Goal: Find specific page/section: Find specific page/section

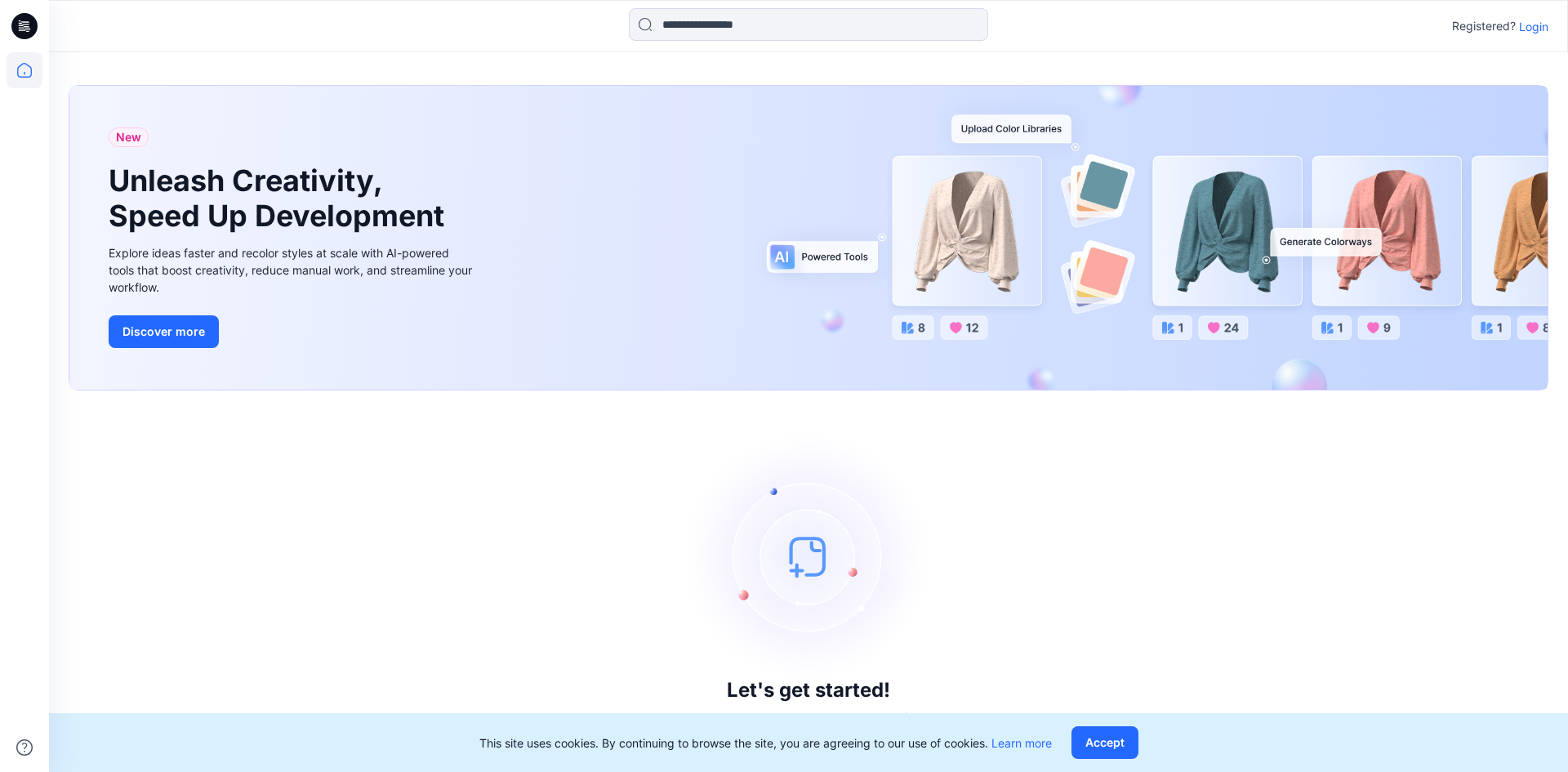
click at [1529, 29] on p "Login" at bounding box center [1534, 26] width 30 height 17
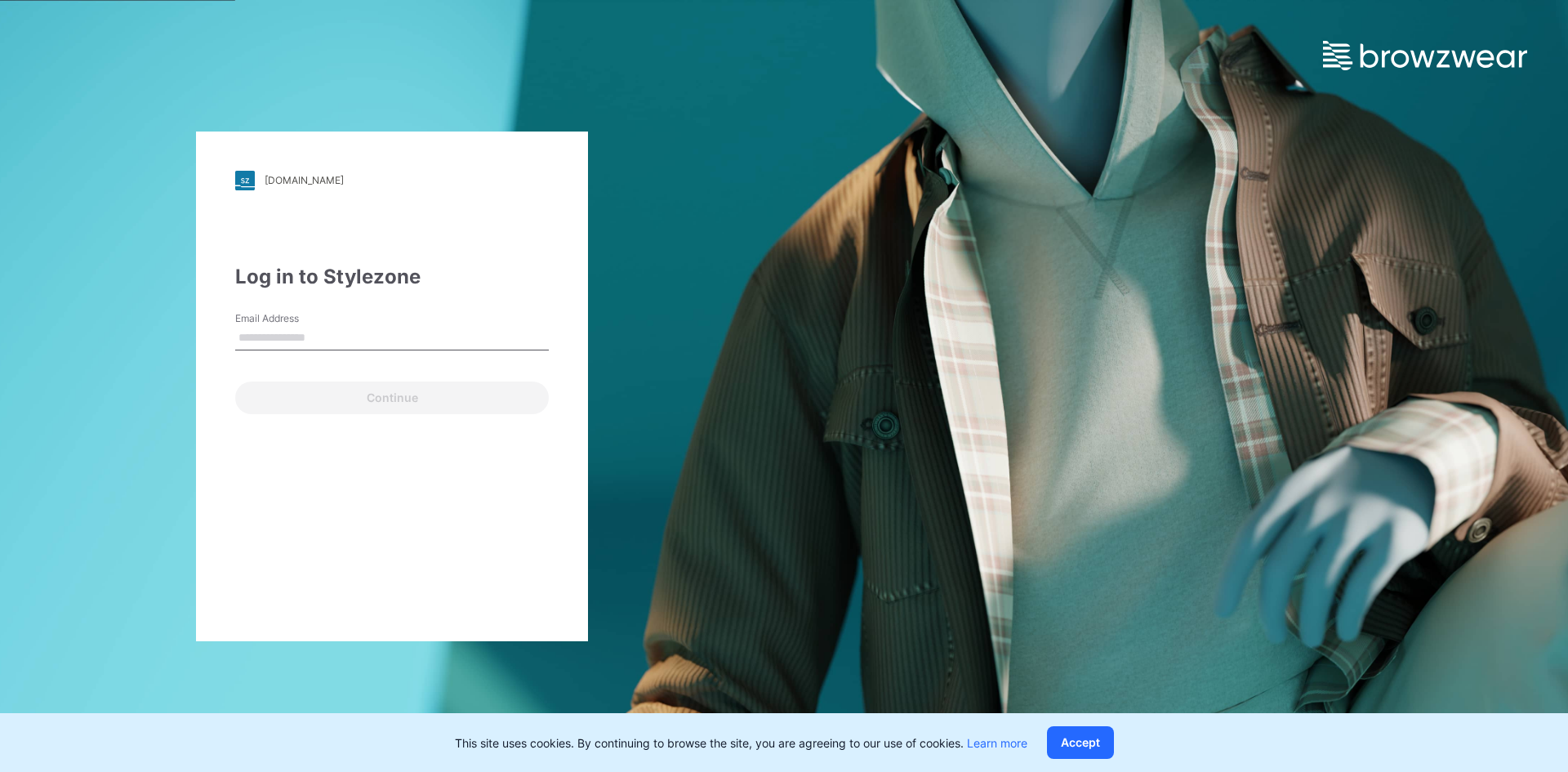
type input "**********"
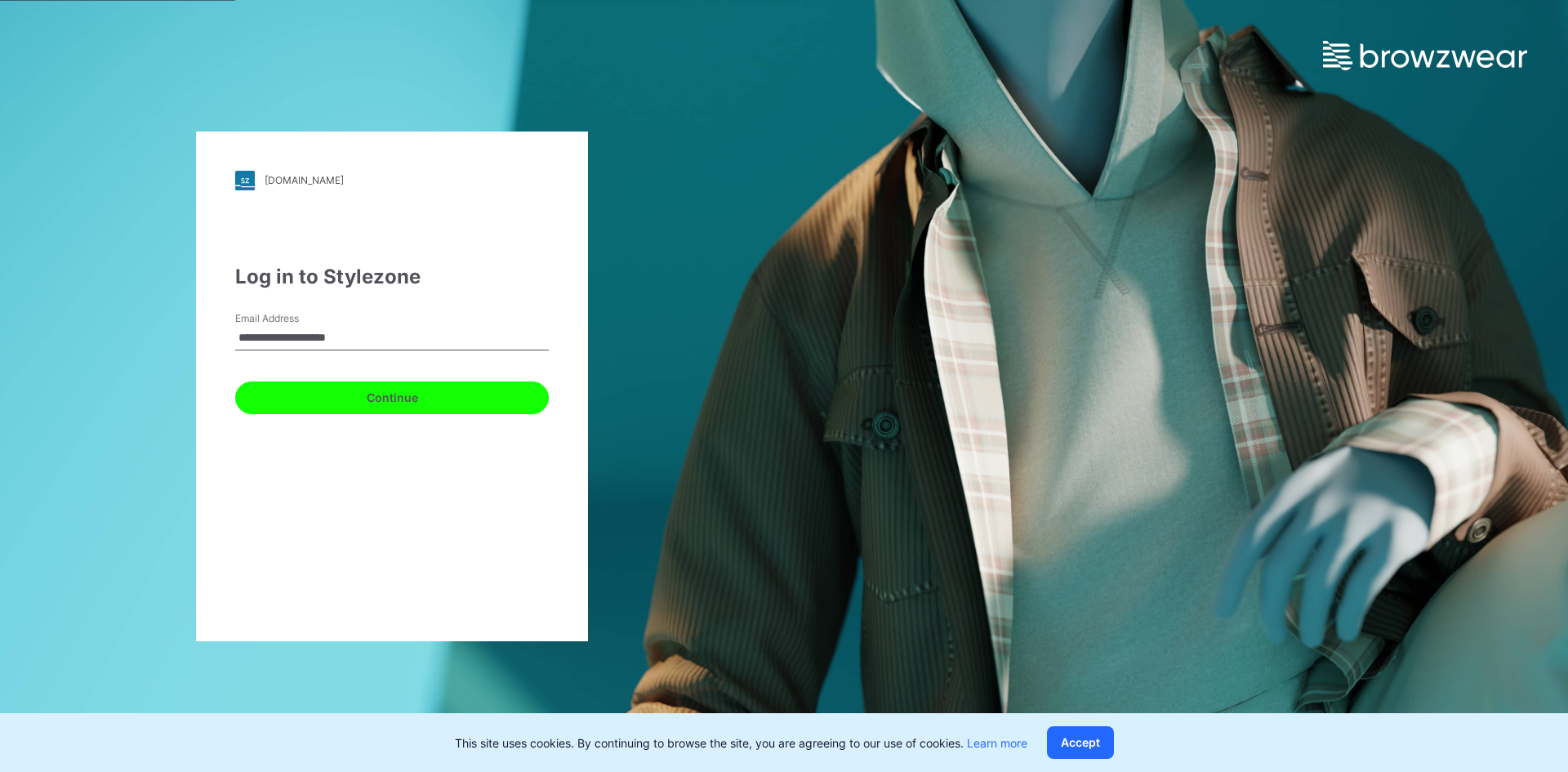
click at [331, 400] on button "Continue" at bounding box center [392, 397] width 314 height 32
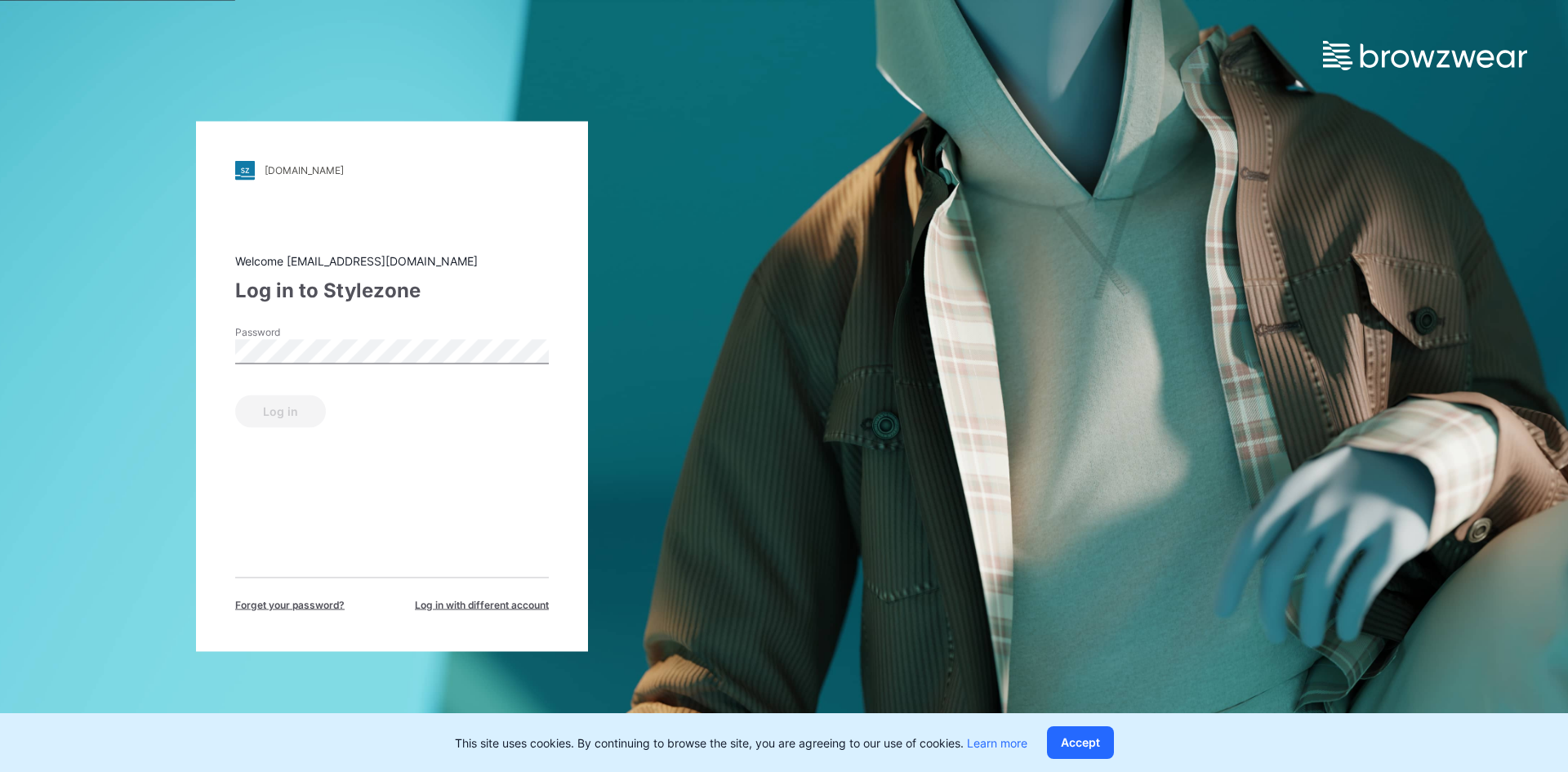
click at [314, 365] on div "Password" at bounding box center [392, 349] width 314 height 49
click at [298, 418] on button "Log in" at bounding box center [281, 411] width 91 height 32
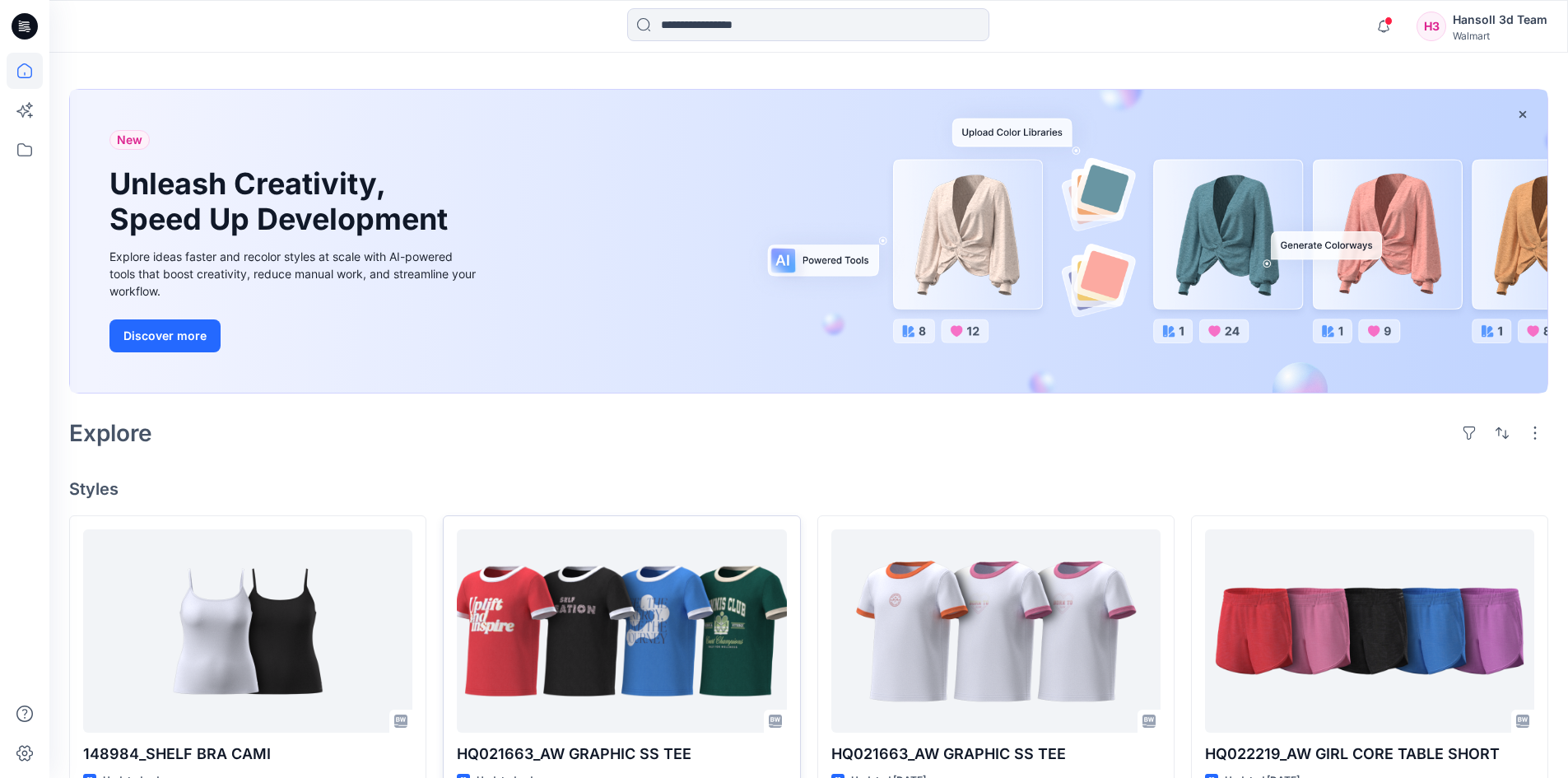
scroll to position [82, 0]
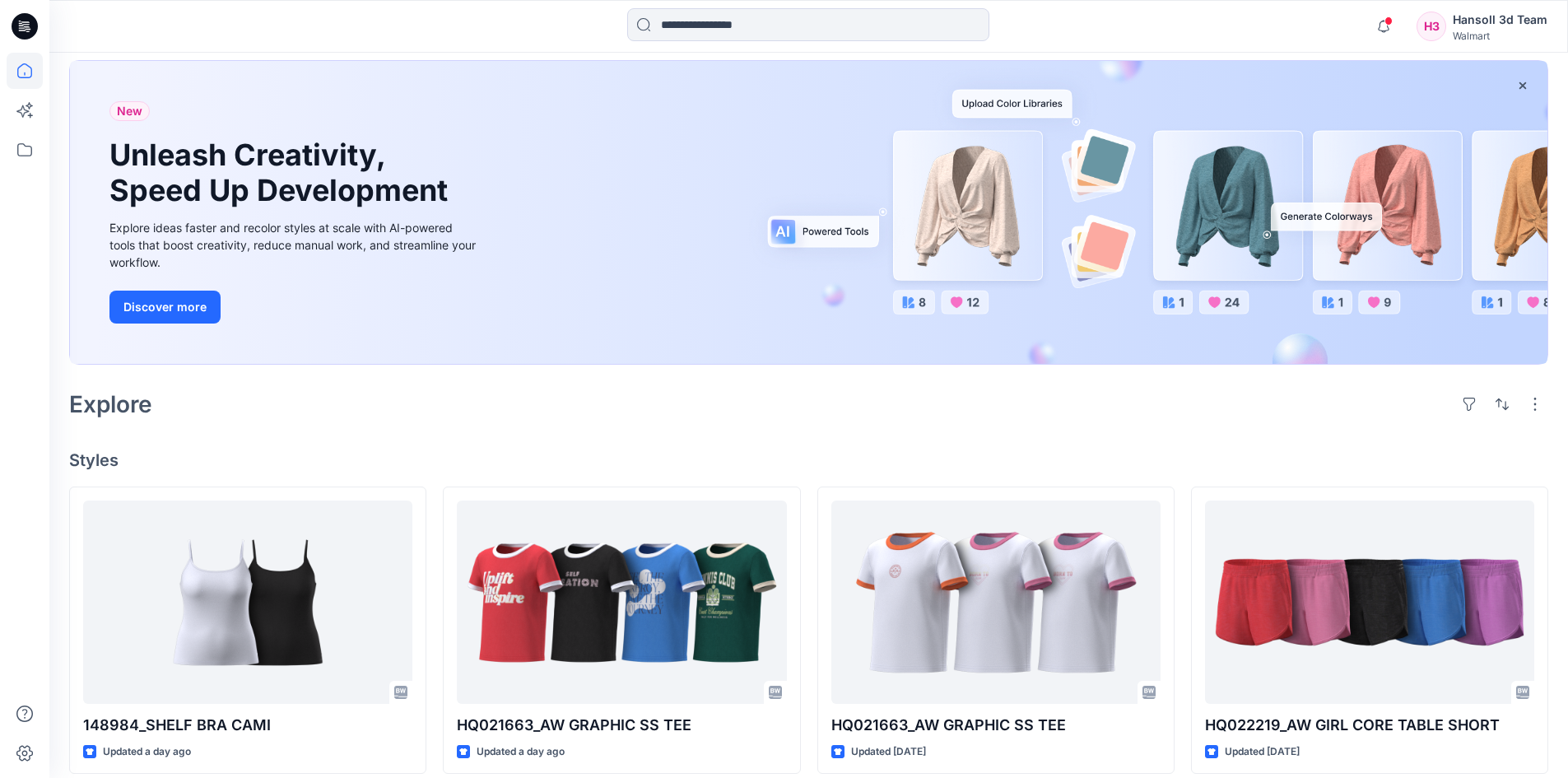
click at [21, 21] on icon at bounding box center [24, 26] width 27 height 27
click at [34, 72] on icon at bounding box center [25, 70] width 36 height 36
click at [27, 154] on icon at bounding box center [25, 150] width 36 height 36
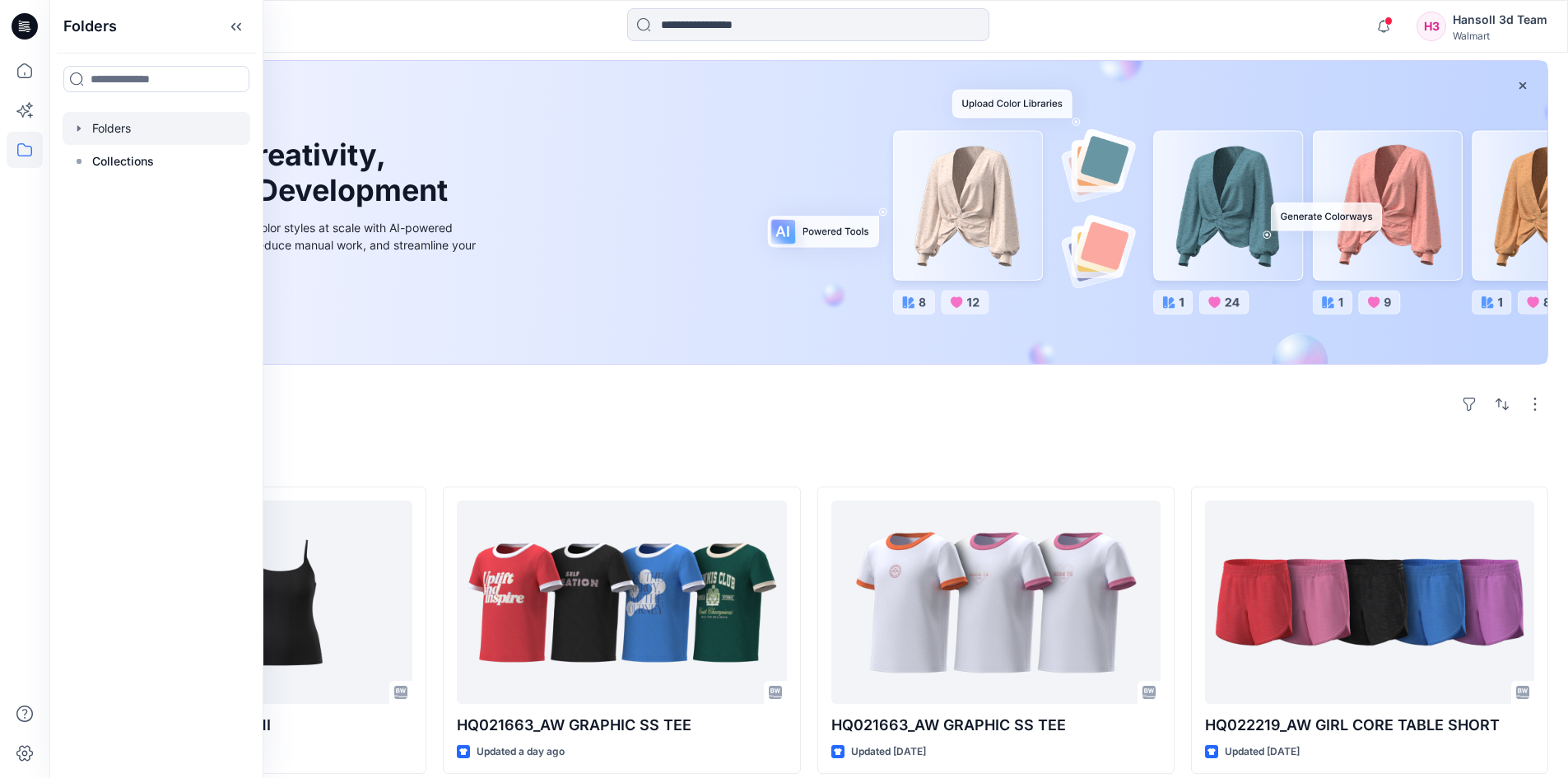
click at [87, 134] on div at bounding box center [156, 129] width 188 height 33
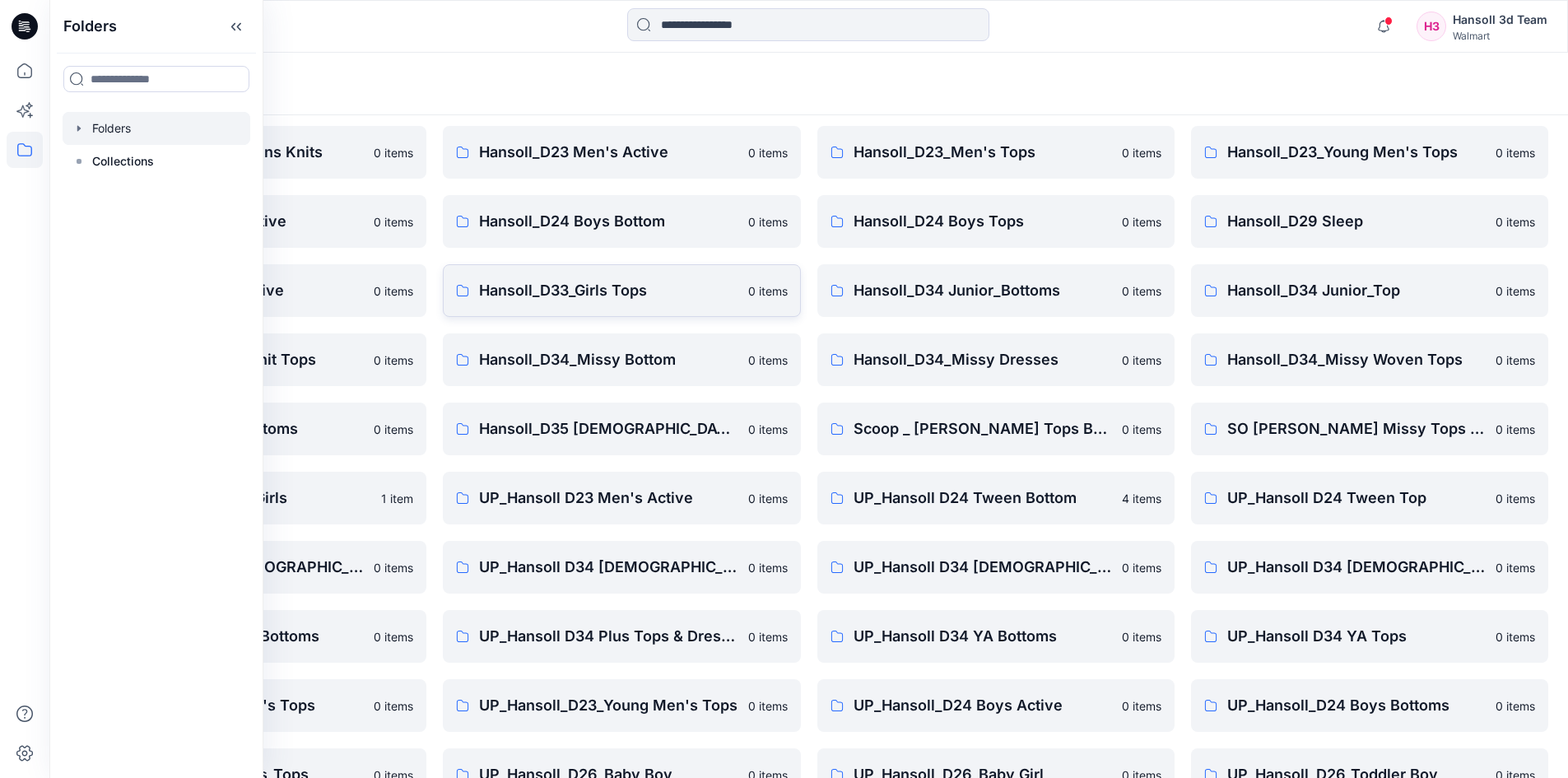
scroll to position [237, 0]
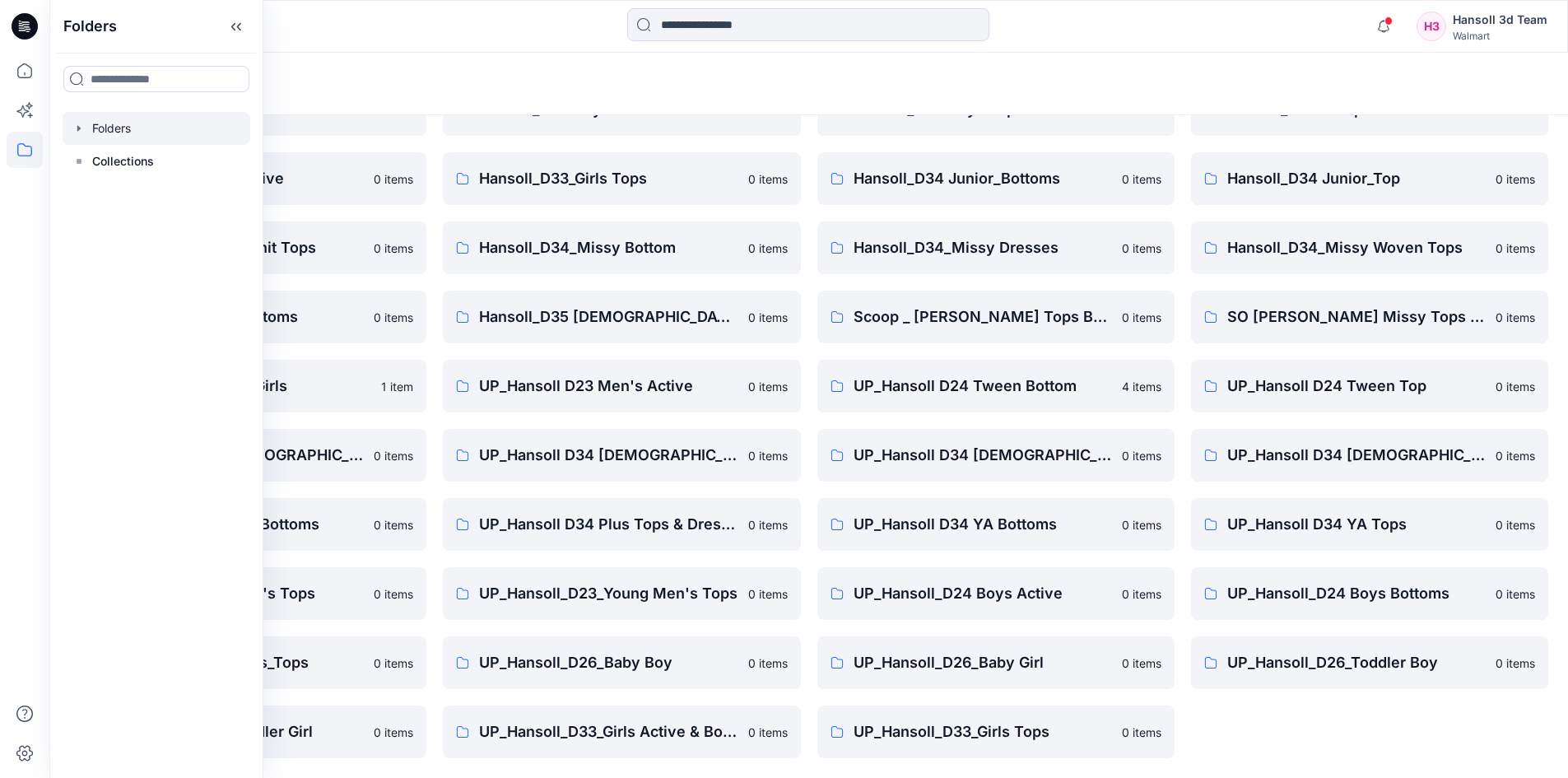
click at [1340, 740] on div "FA Hansoll D33 Girls Knits 0 items Hansoll_D23_Young Men's Tops 0 items Hansoll…" at bounding box center [1369, 352] width 357 height 814
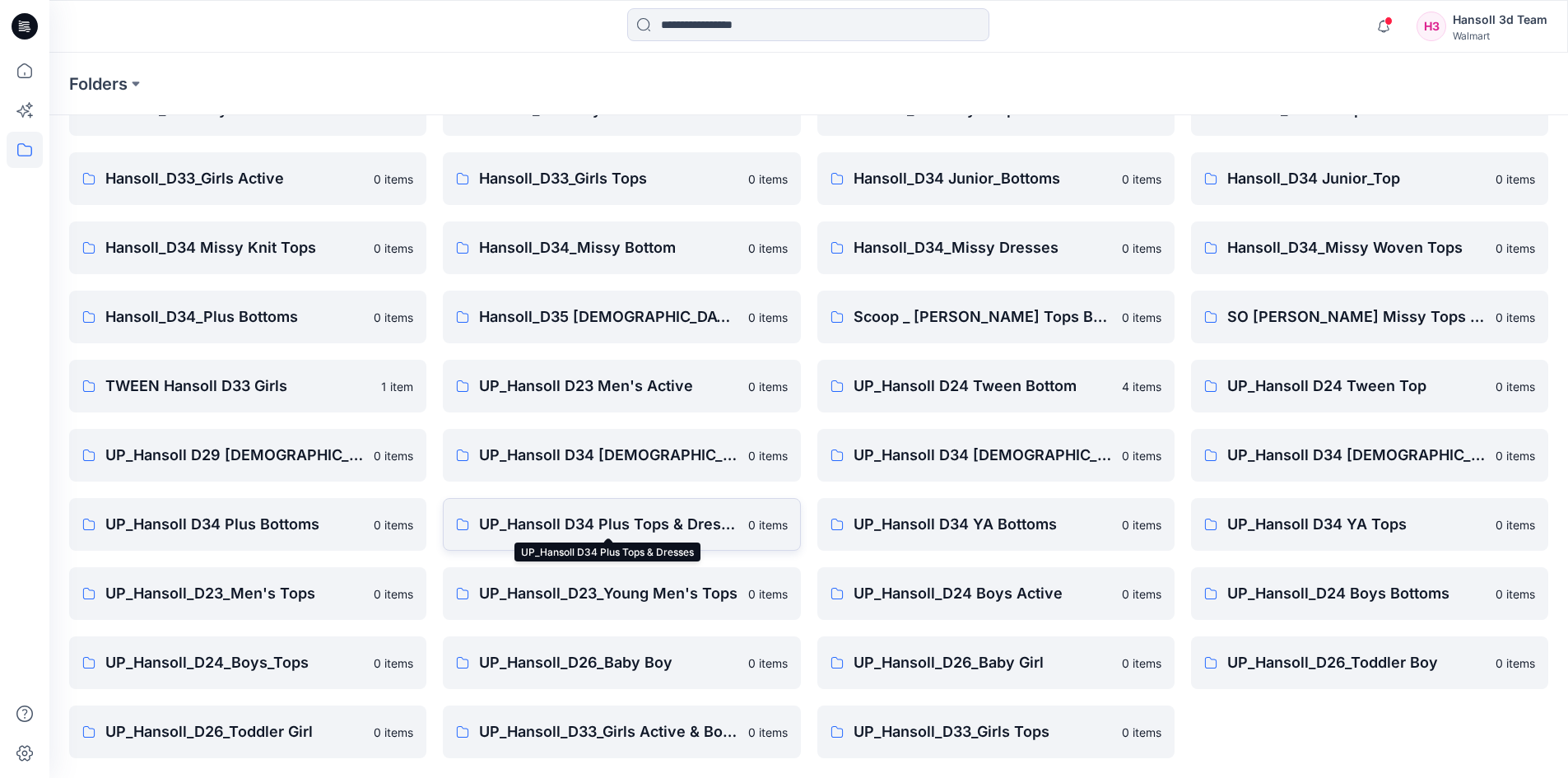
click at [641, 522] on p "UP_Hansoll D34 Plus Tops & Dresses" at bounding box center [608, 524] width 258 height 23
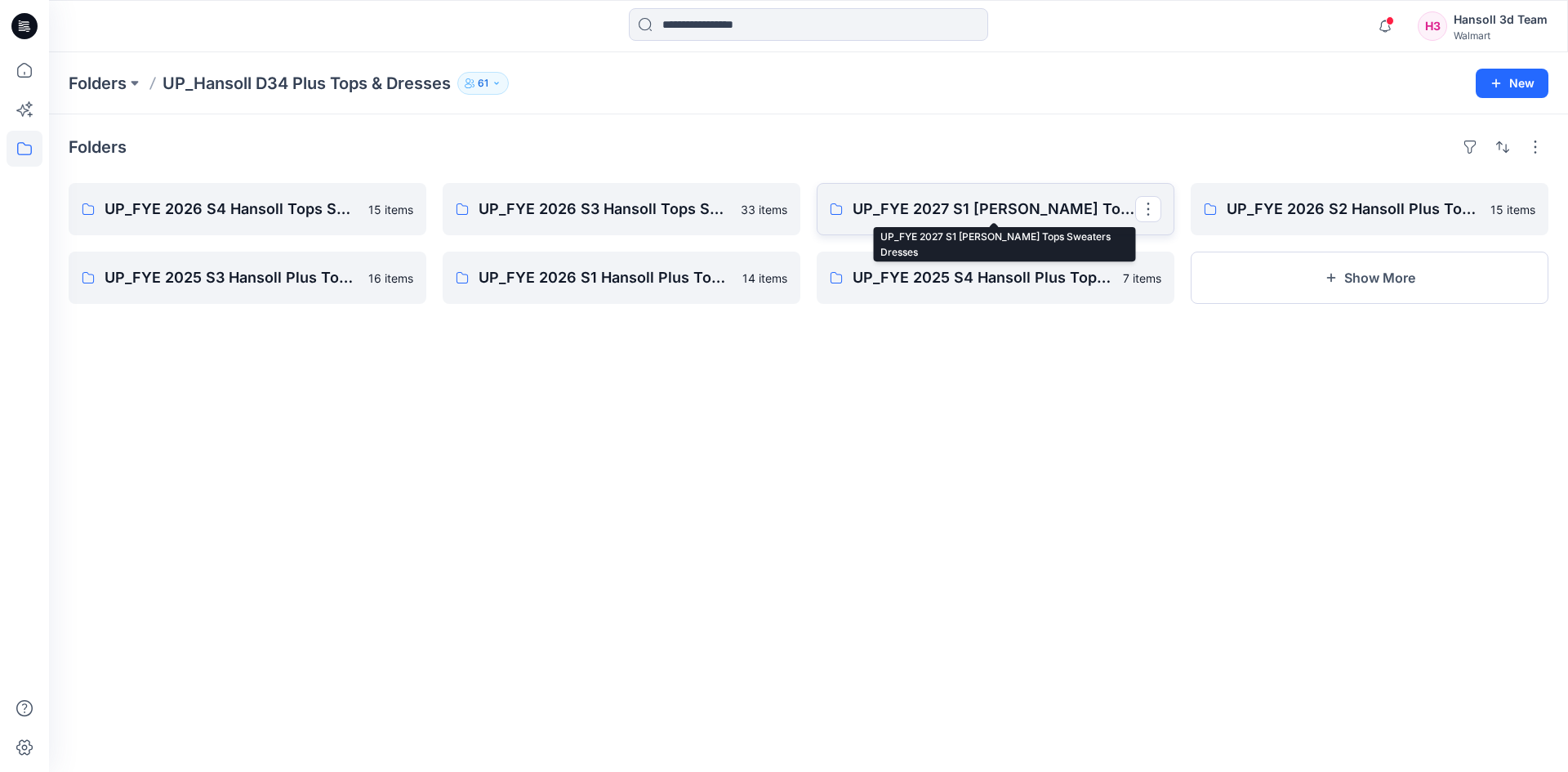
click at [977, 215] on p "UP_FYE 2027 S1 [PERSON_NAME] Tops Sweaters Dresses" at bounding box center [994, 209] width 282 height 23
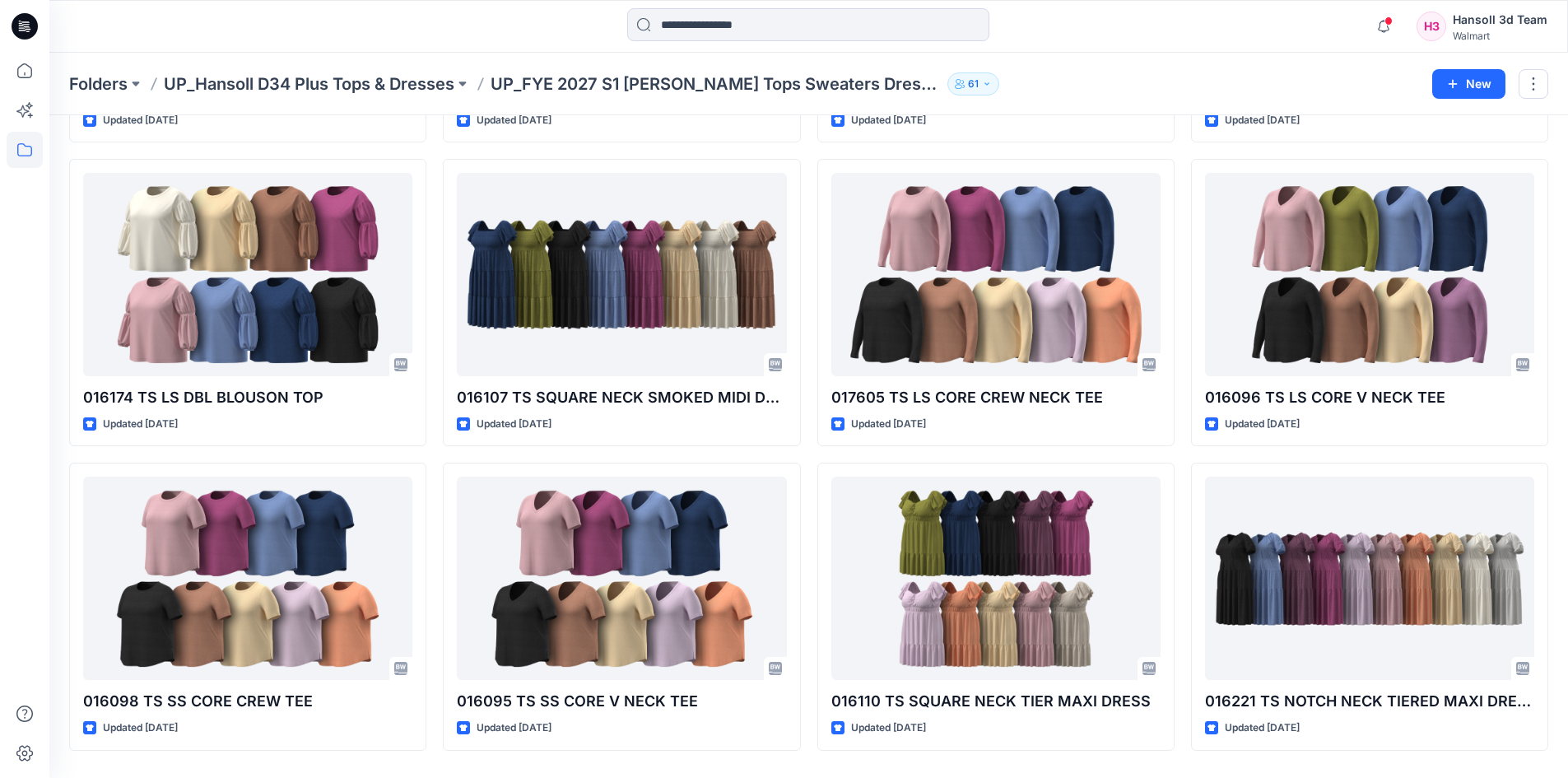
scroll to position [382, 0]
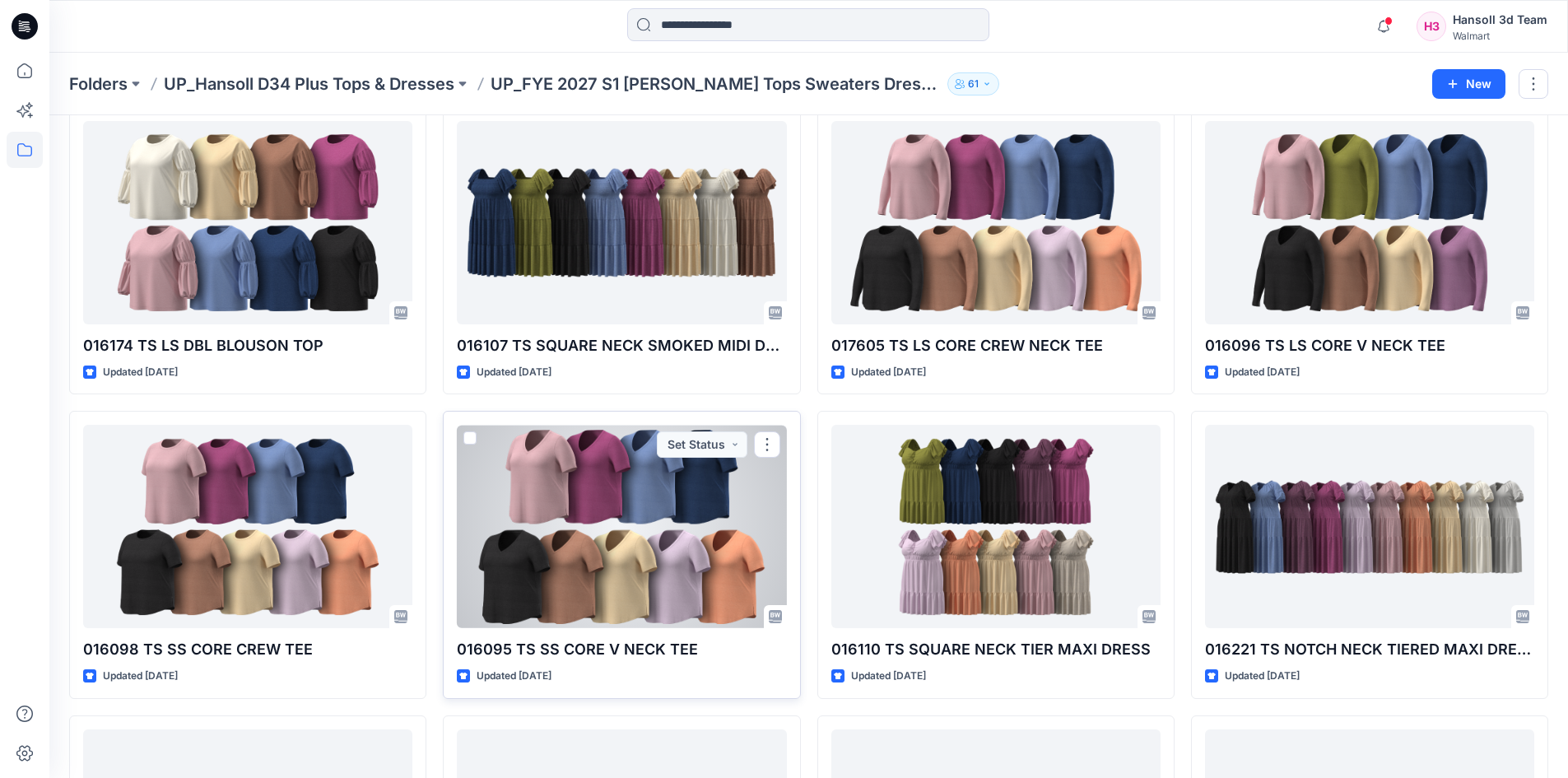
click at [649, 530] on div at bounding box center [622, 526] width 329 height 203
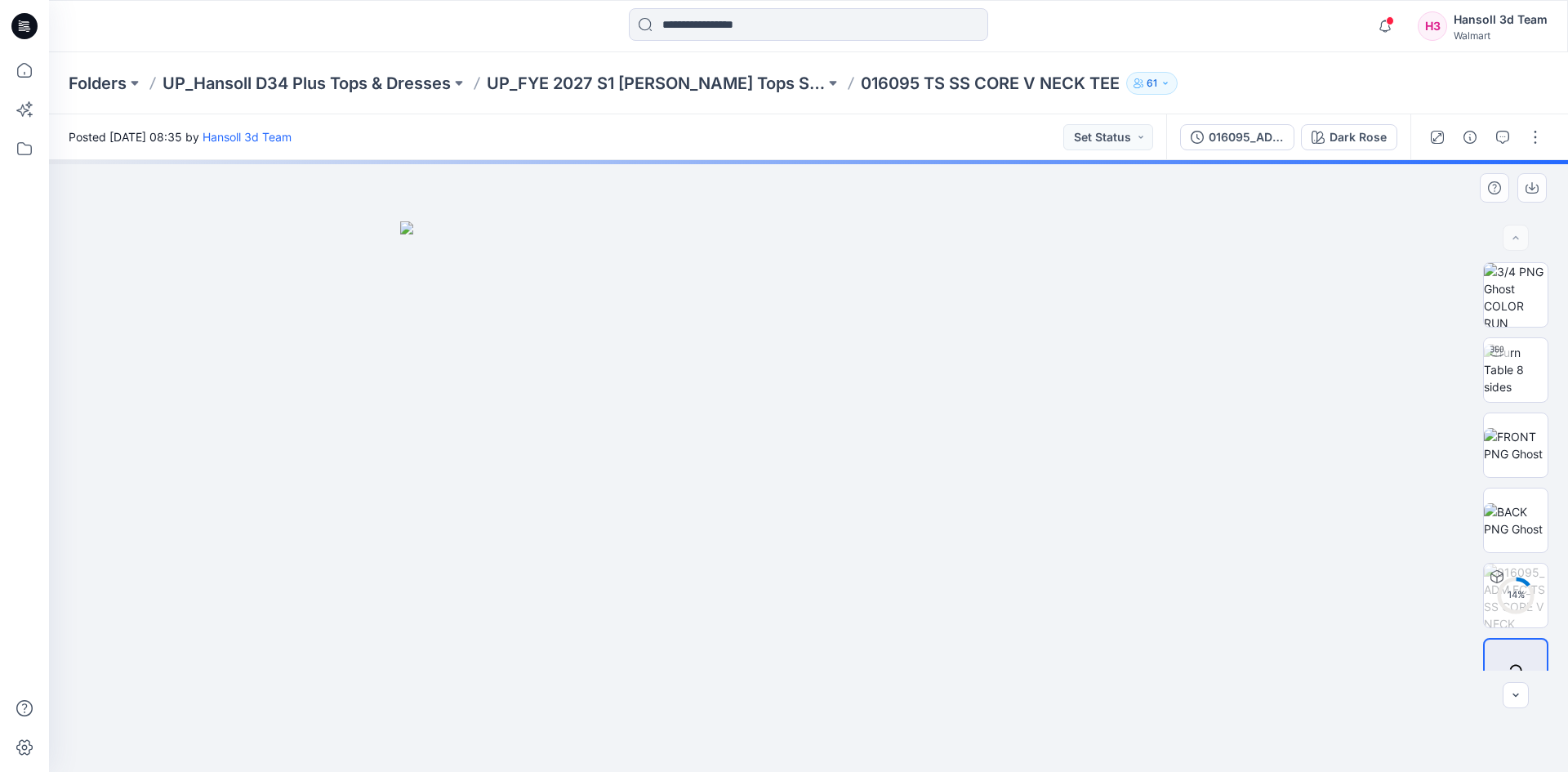
scroll to position [32, 0]
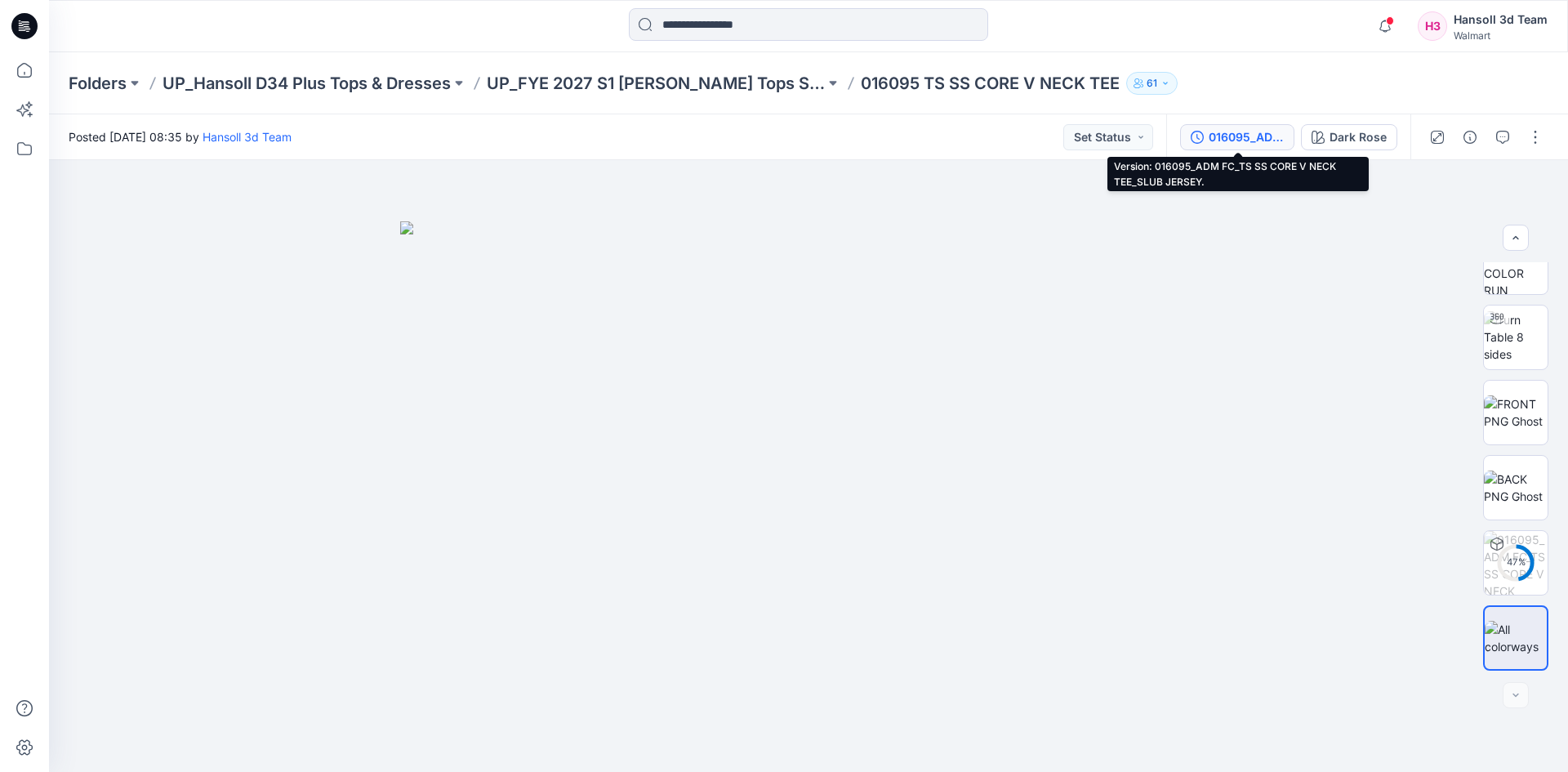
click at [1222, 140] on div "016095_ADM FC_TS SS CORE V NECK TEE_SLUB JERSEY." at bounding box center [1246, 137] width 75 height 18
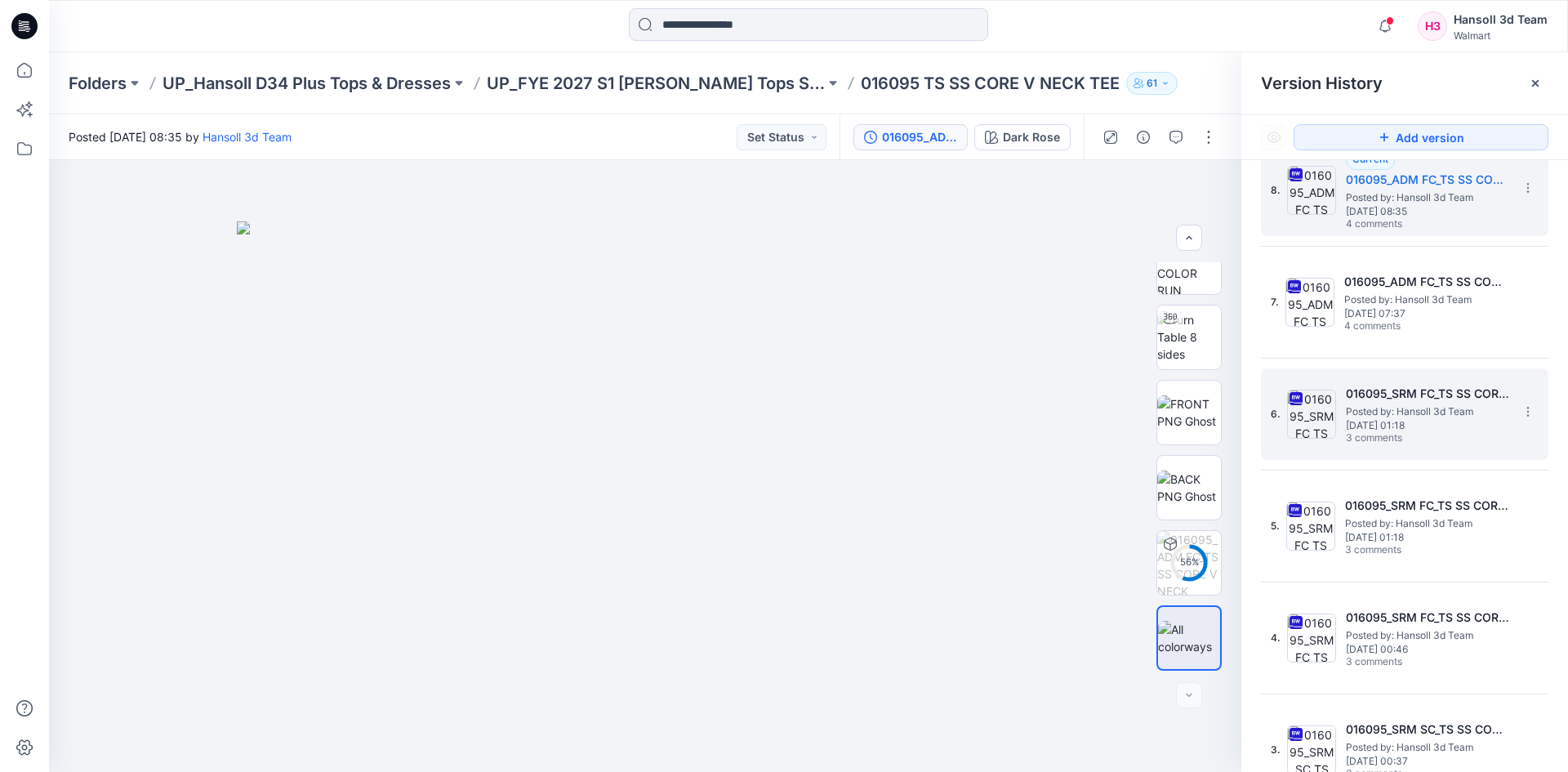
scroll to position [51, 0]
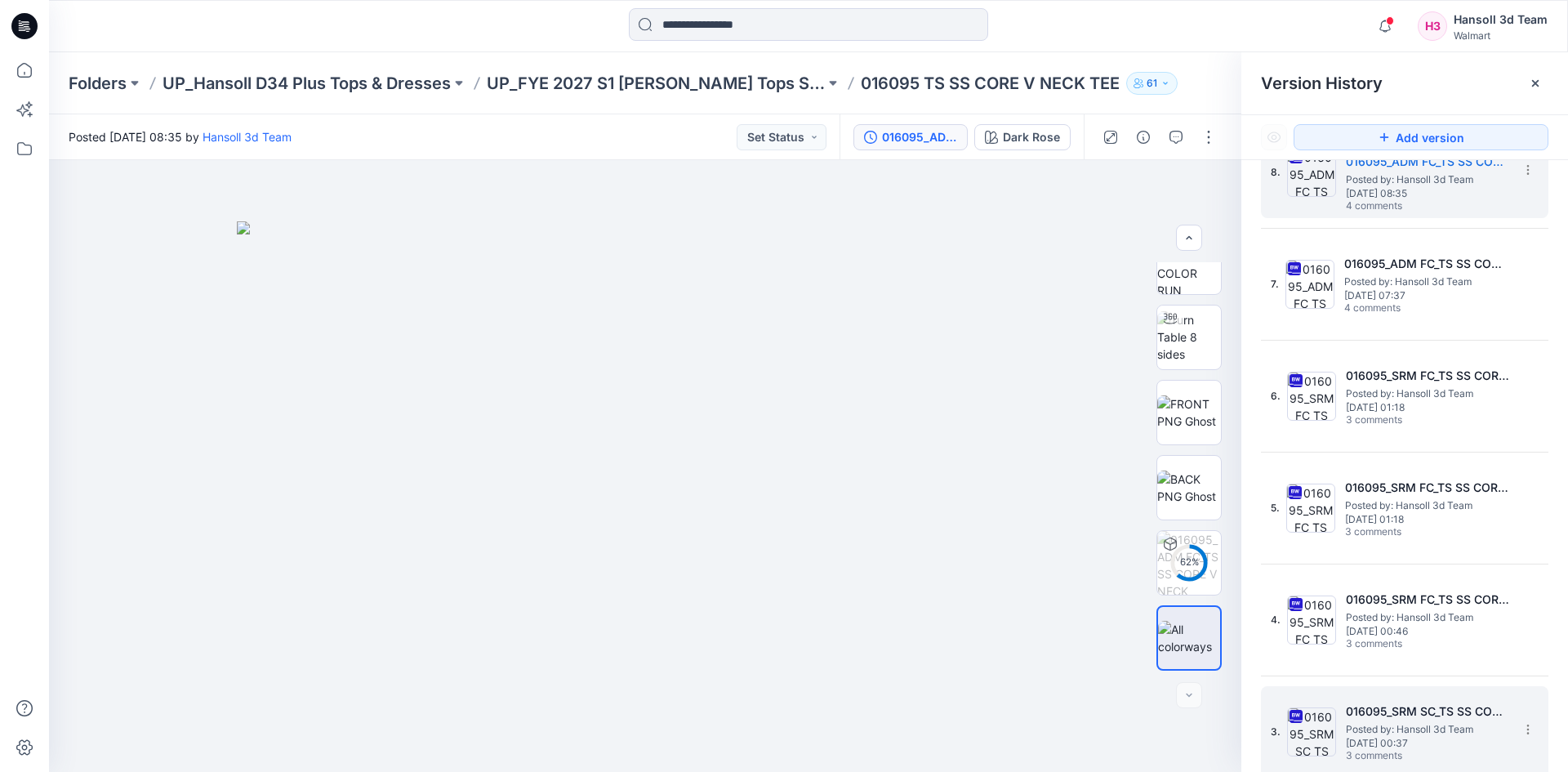
click at [1337, 724] on div "3. 016095_SRM SC_TS SS CORE V NECK TEE Posted by: [PERSON_NAME] 3d Team [DATE] …" at bounding box center [1394, 732] width 245 height 78
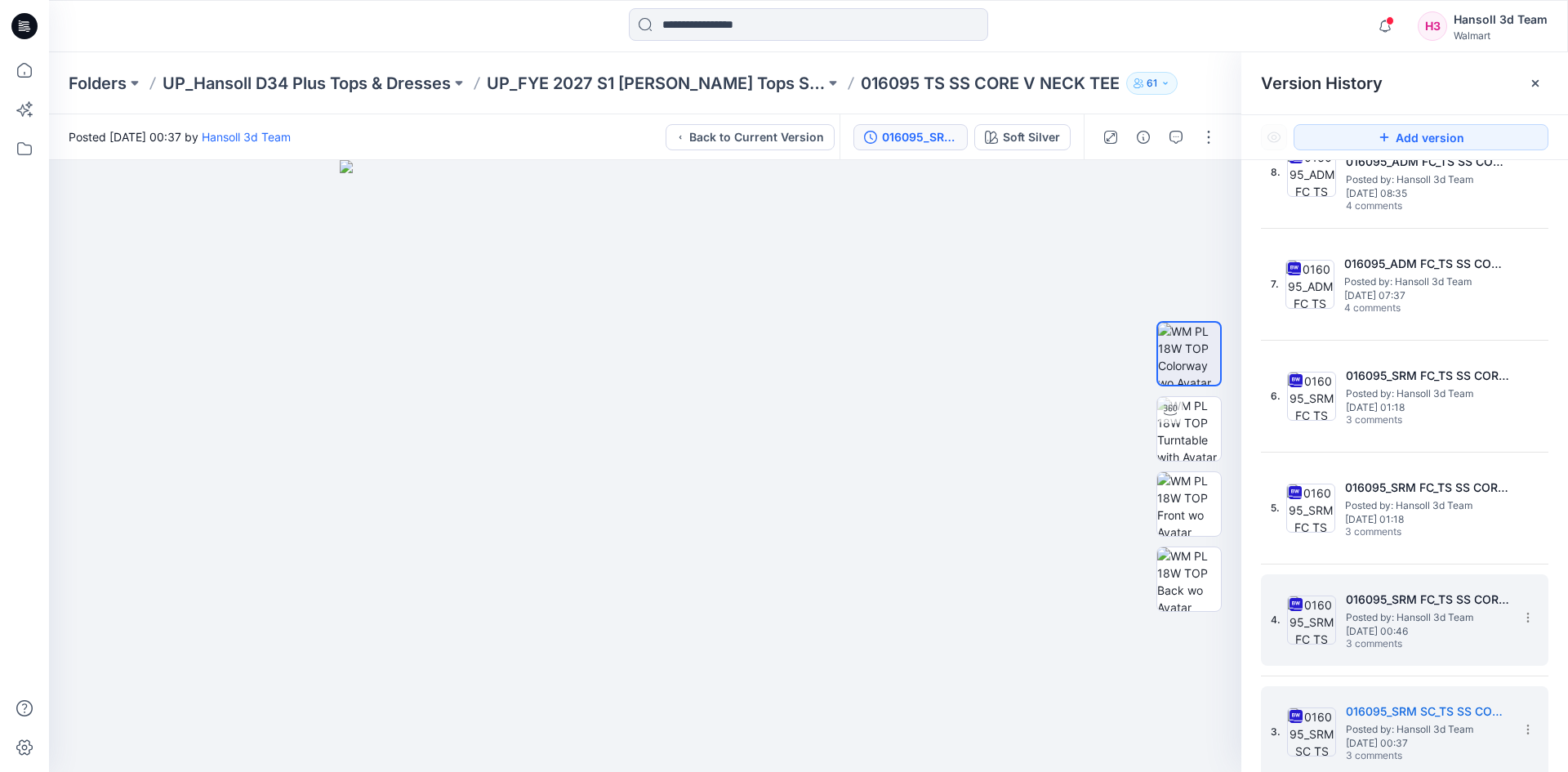
click at [1403, 604] on h5 "016095_SRM FC_TS SS CORE V NECK TEE" at bounding box center [1428, 599] width 163 height 20
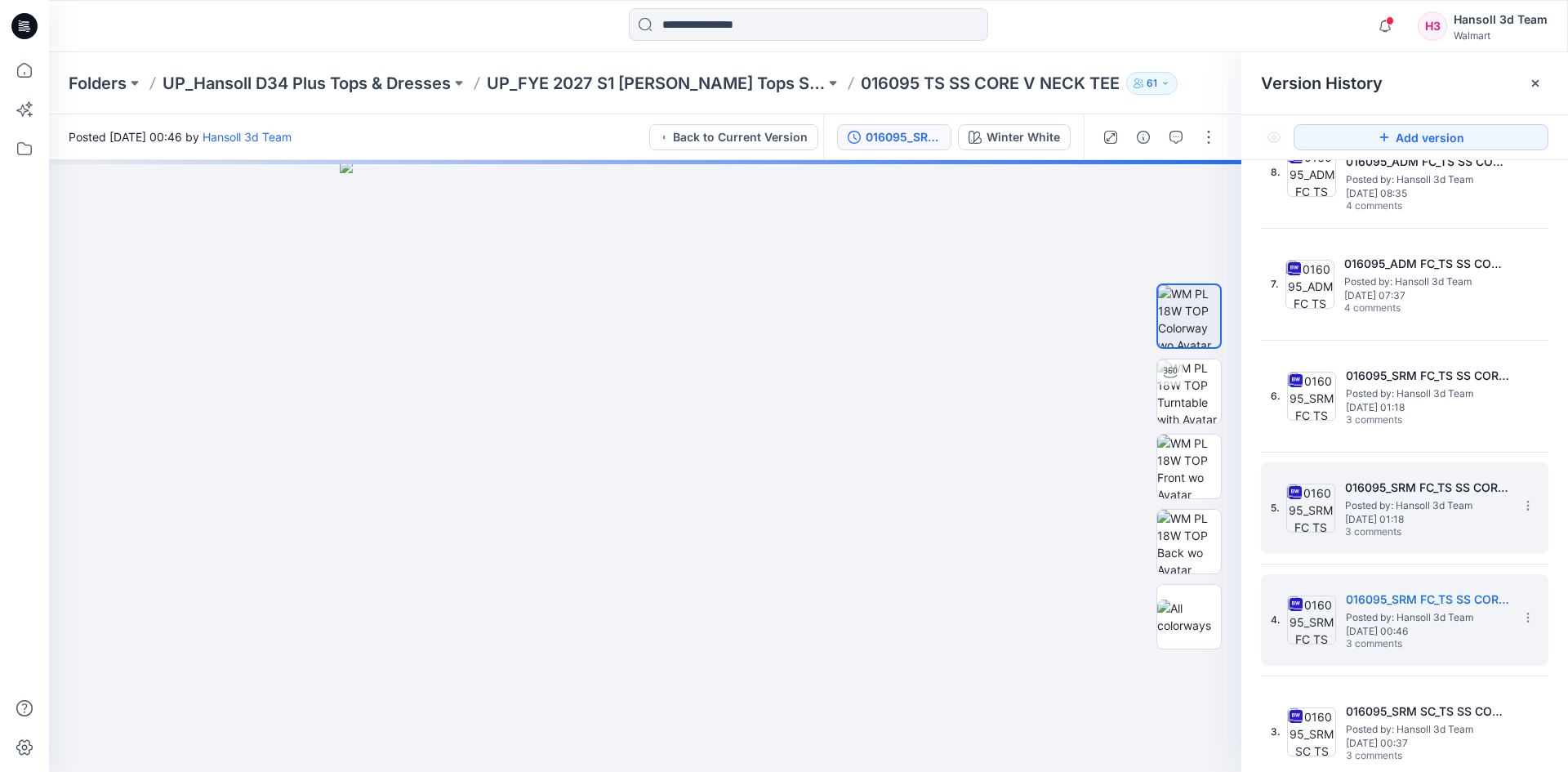
click at [1430, 493] on h5 "016095_SRM FC_TS SS CORE V NECK TEE_SLUB VER." at bounding box center [1427, 488] width 163 height 20
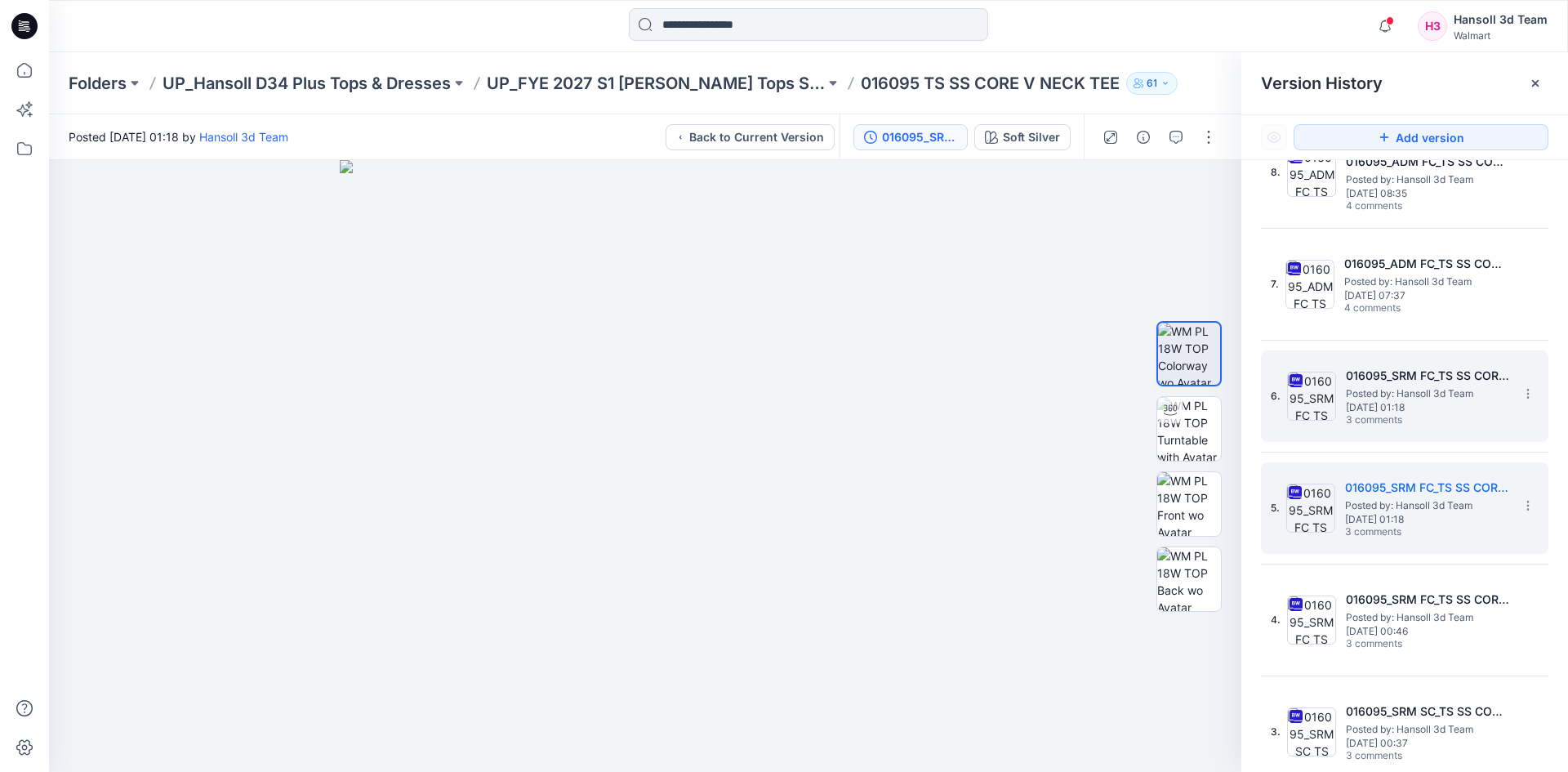
click at [1403, 386] on span "Posted by: Hansoll 3d Team" at bounding box center [1428, 393] width 163 height 16
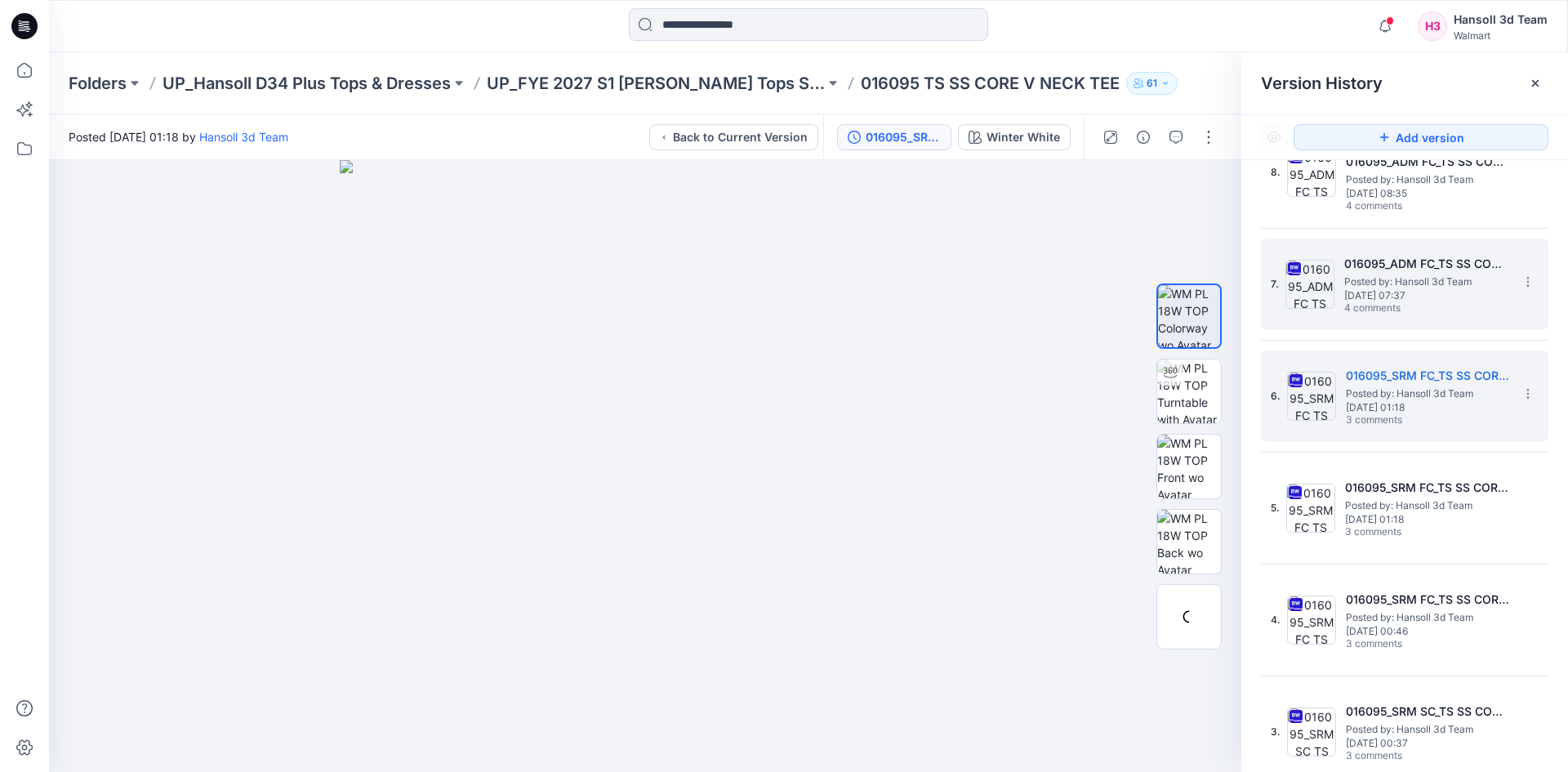
click at [1461, 277] on span "Posted by: Hansoll 3d Team" at bounding box center [1426, 282] width 163 height 16
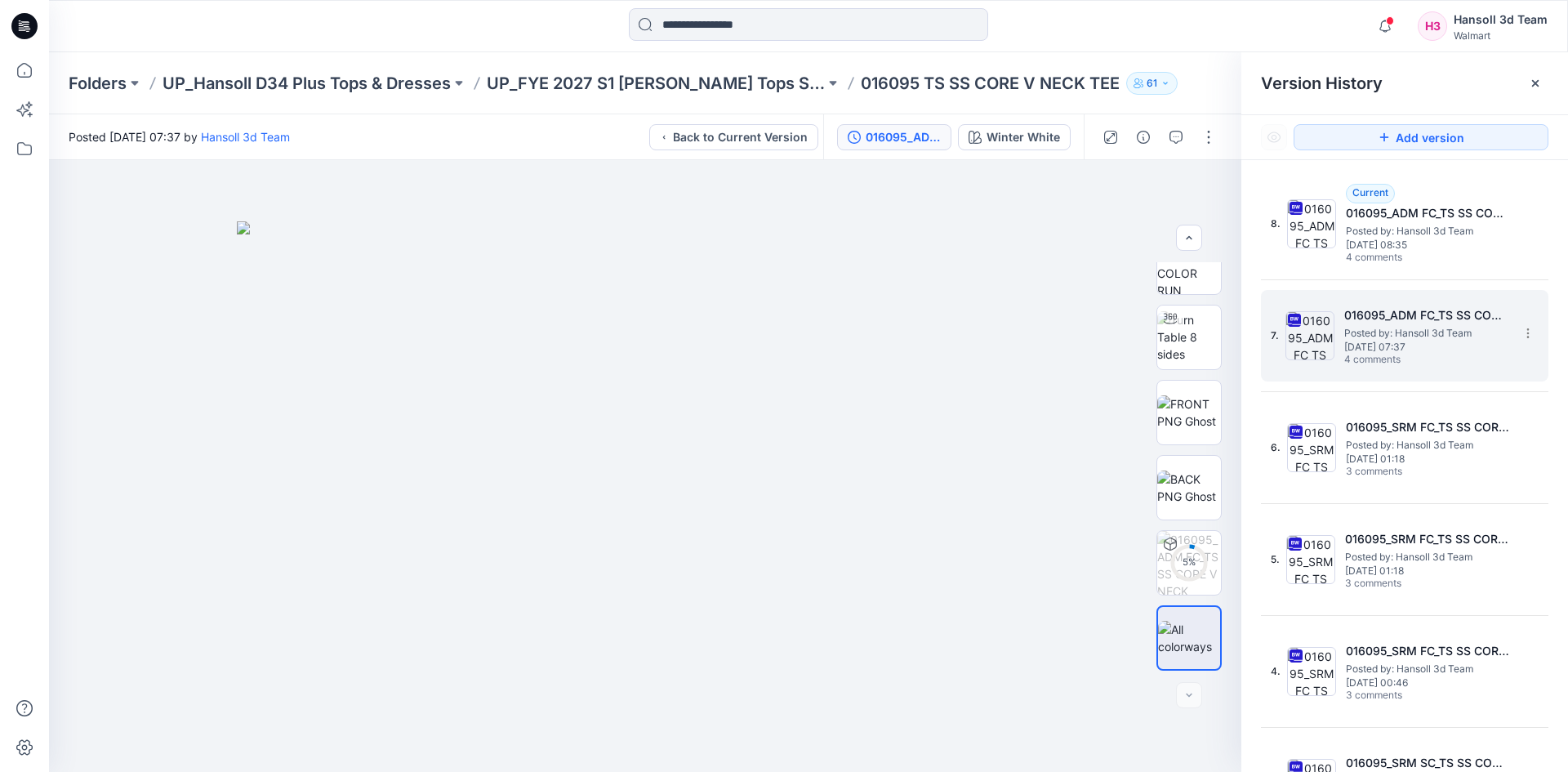
click at [1413, 306] on h5 "016095_ADM FC_TS SS CORE V NECK TEE_NORMAL JERSEY." at bounding box center [1426, 315] width 163 height 20
click at [1417, 313] on h5 "016095_ADM FC_TS SS CORE V NECK TEE_NORMAL JERSEY." at bounding box center [1426, 315] width 163 height 20
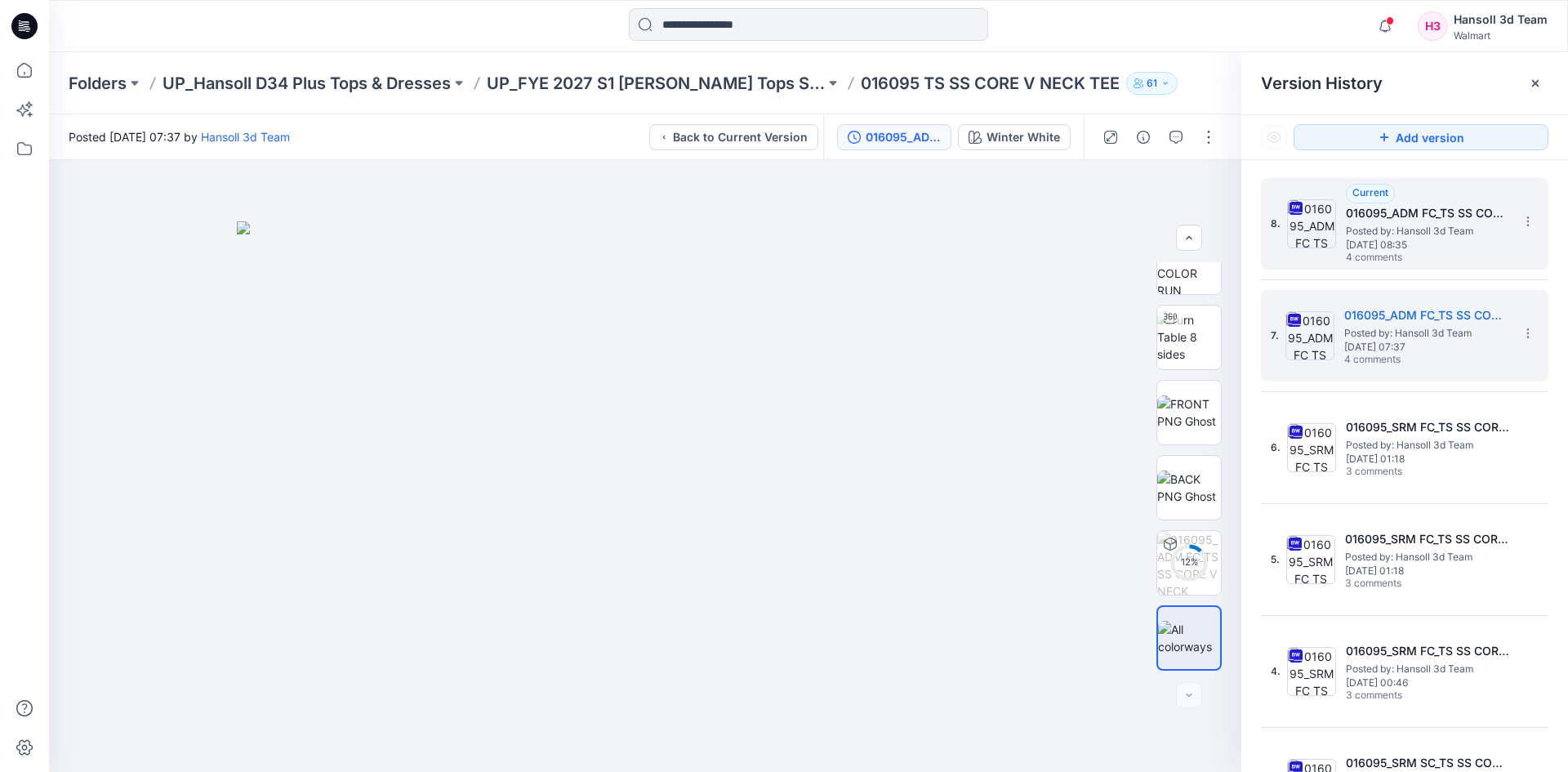
click at [1428, 212] on h5 "016095_ADM FC_TS SS CORE V NECK TEE_SLUB JERSEY." at bounding box center [1428, 213] width 163 height 20
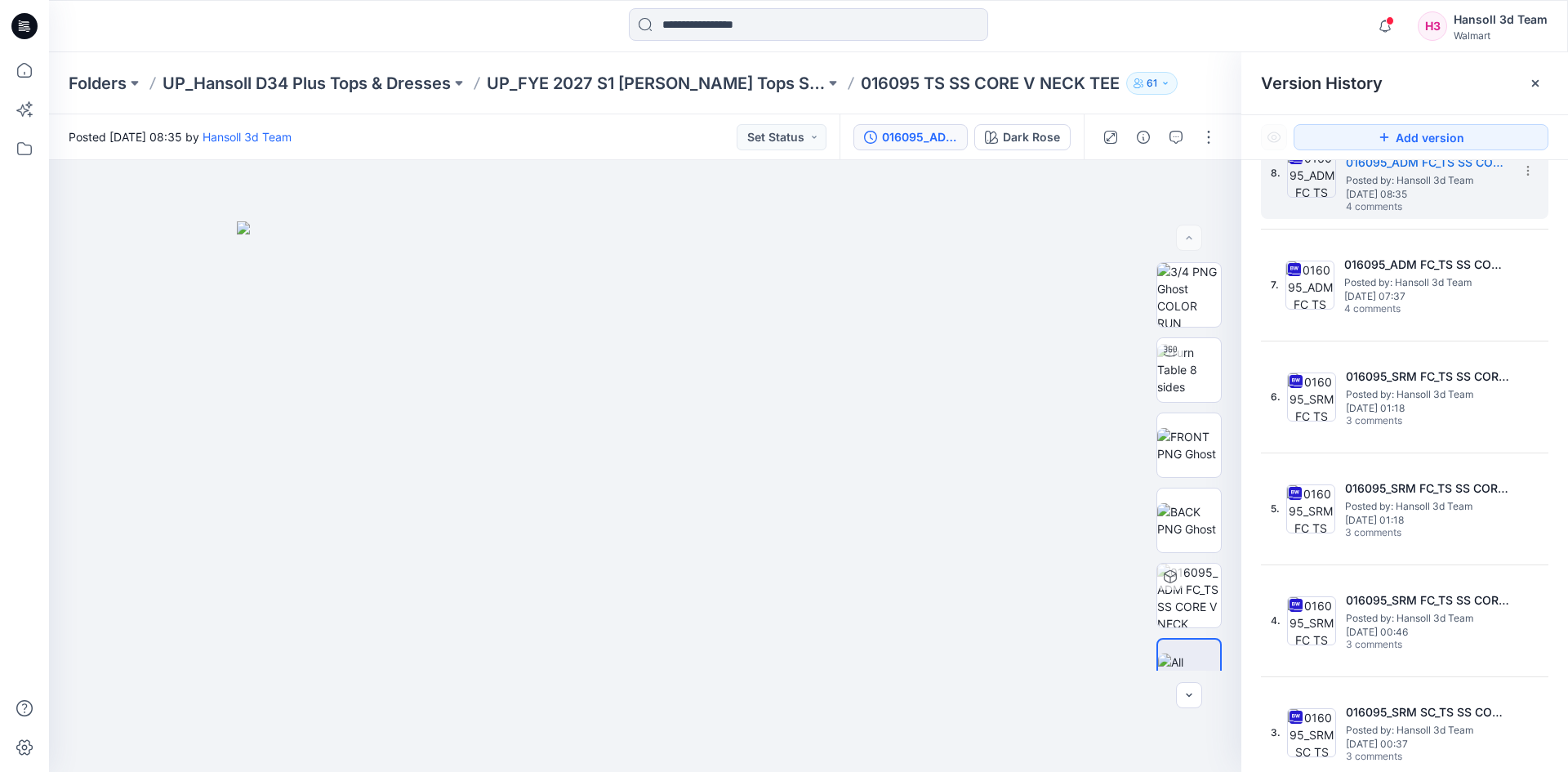
scroll to position [51, 0]
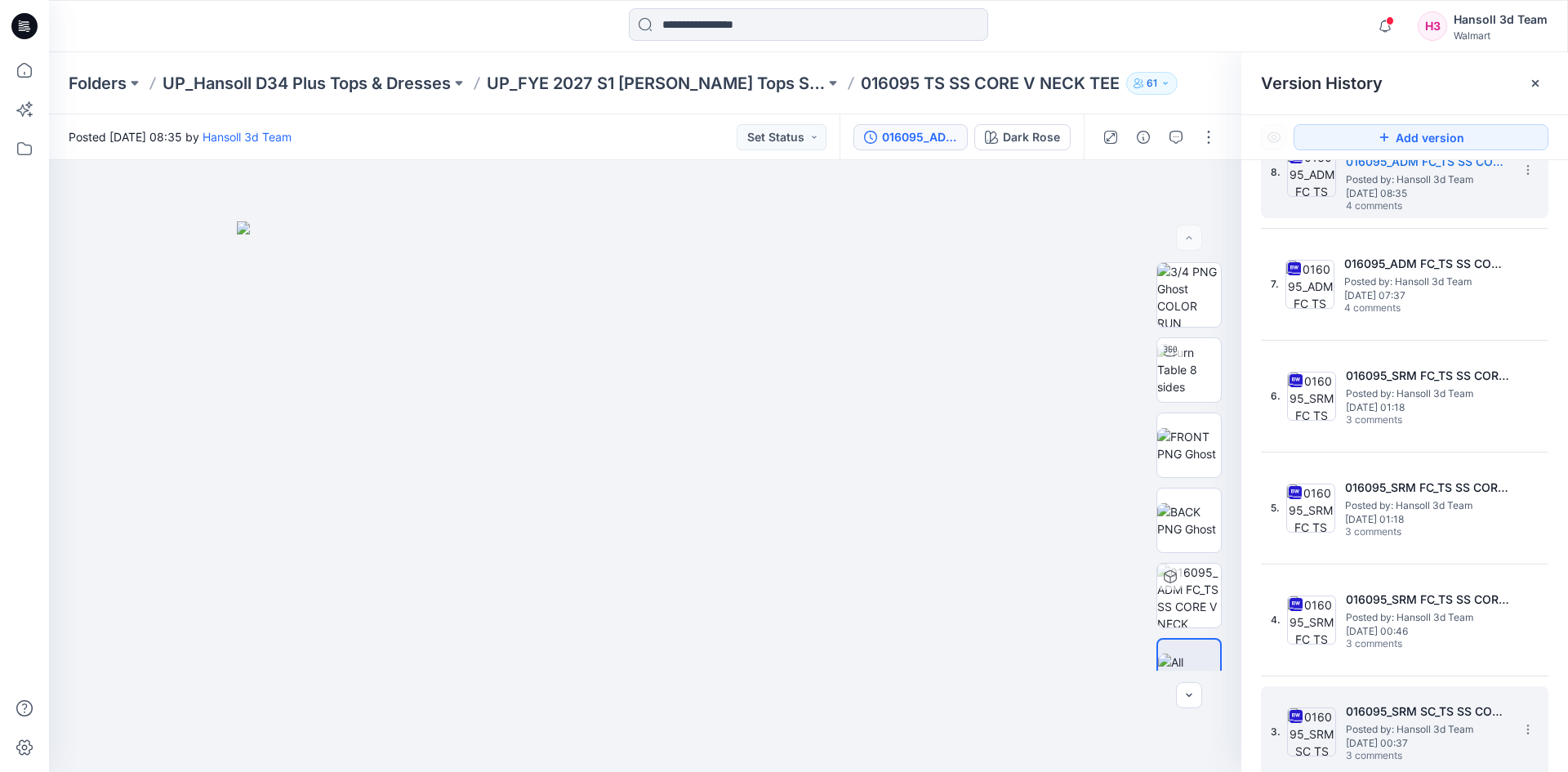
click at [1394, 723] on span "Posted by: Hansoll 3d Team" at bounding box center [1428, 729] width 163 height 16
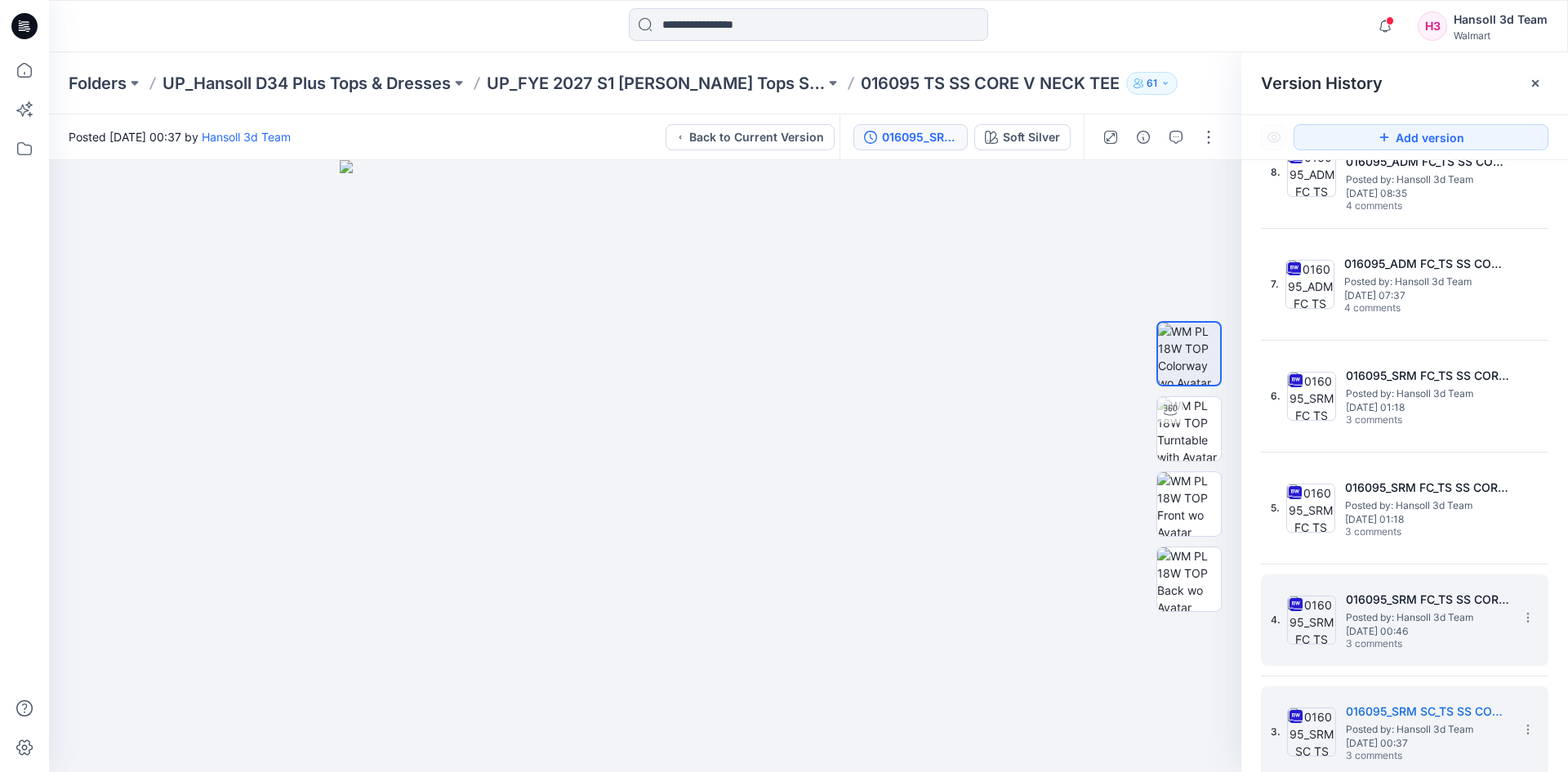
click at [1376, 594] on h5 "016095_SRM FC_TS SS CORE V NECK TEE" at bounding box center [1428, 599] width 163 height 20
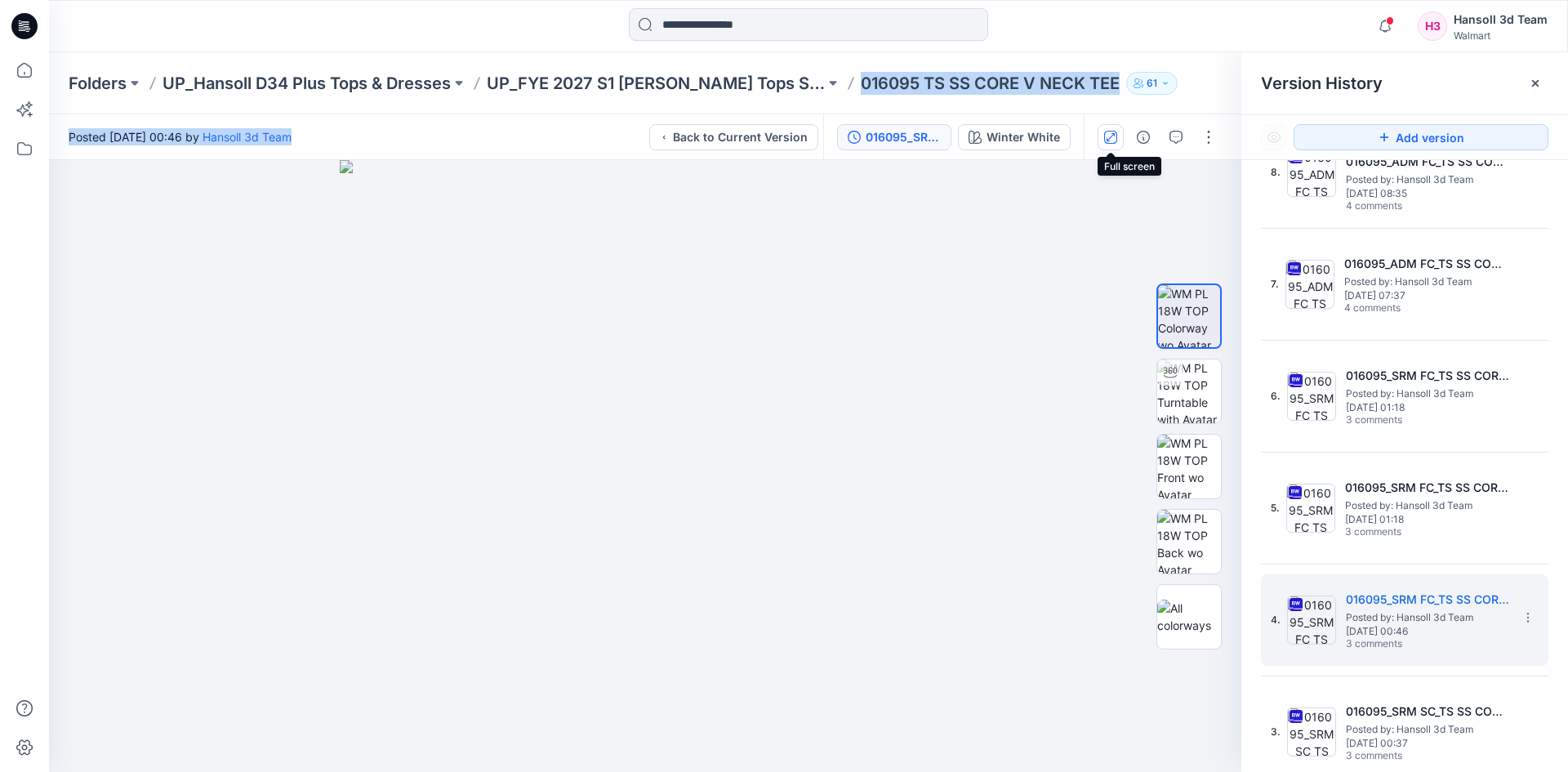
drag, startPoint x: 864, startPoint y: 86, endPoint x: 1110, endPoint y: 125, distance: 249.1
click at [1110, 125] on div "Folders UP_Hansoll D34 Plus Tops & Dresses UP_FYE 2027 S1 Hansoll Tops Sweaters…" at bounding box center [809, 412] width 1520 height 720
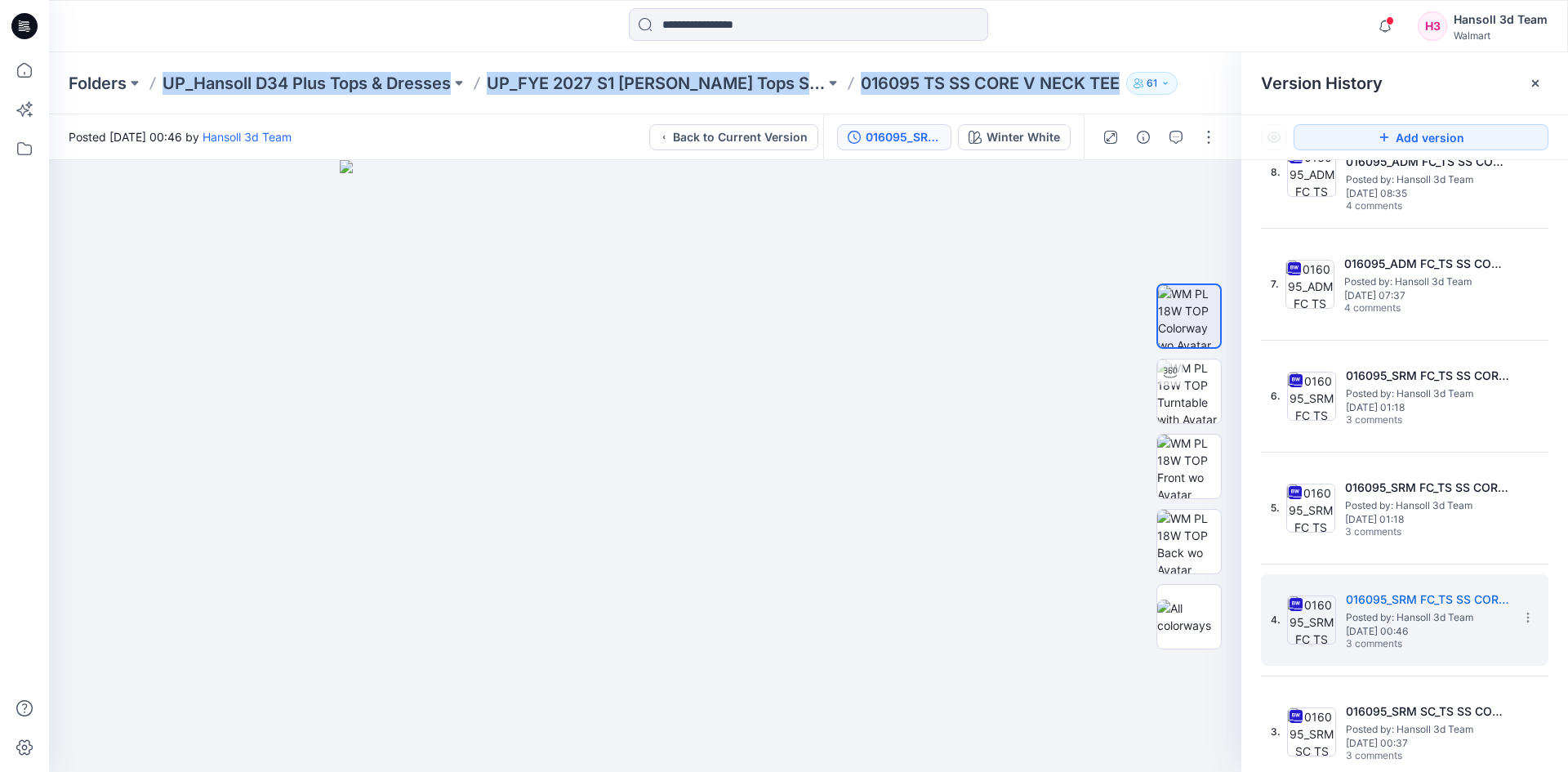
drag, startPoint x: 167, startPoint y: 95, endPoint x: 1140, endPoint y: 100, distance: 973.0
click at [1140, 100] on div "Folders UP_Hansoll D34 Plus Tops & Dresses UP_FYE 2027 S1 Hansoll Tops Sweaters…" at bounding box center [809, 83] width 1520 height 62
copy div "UP_Hansoll D34 Plus Tops & Dresses UP_FYE 2027 S1 Hansoll Tops Sweaters Dresses…"
click at [1190, 107] on div "Folders UP_Hansoll D34 Plus Tops & Dresses UP_FYE 2027 S1 Hansoll Tops Sweaters…" at bounding box center [809, 83] width 1520 height 62
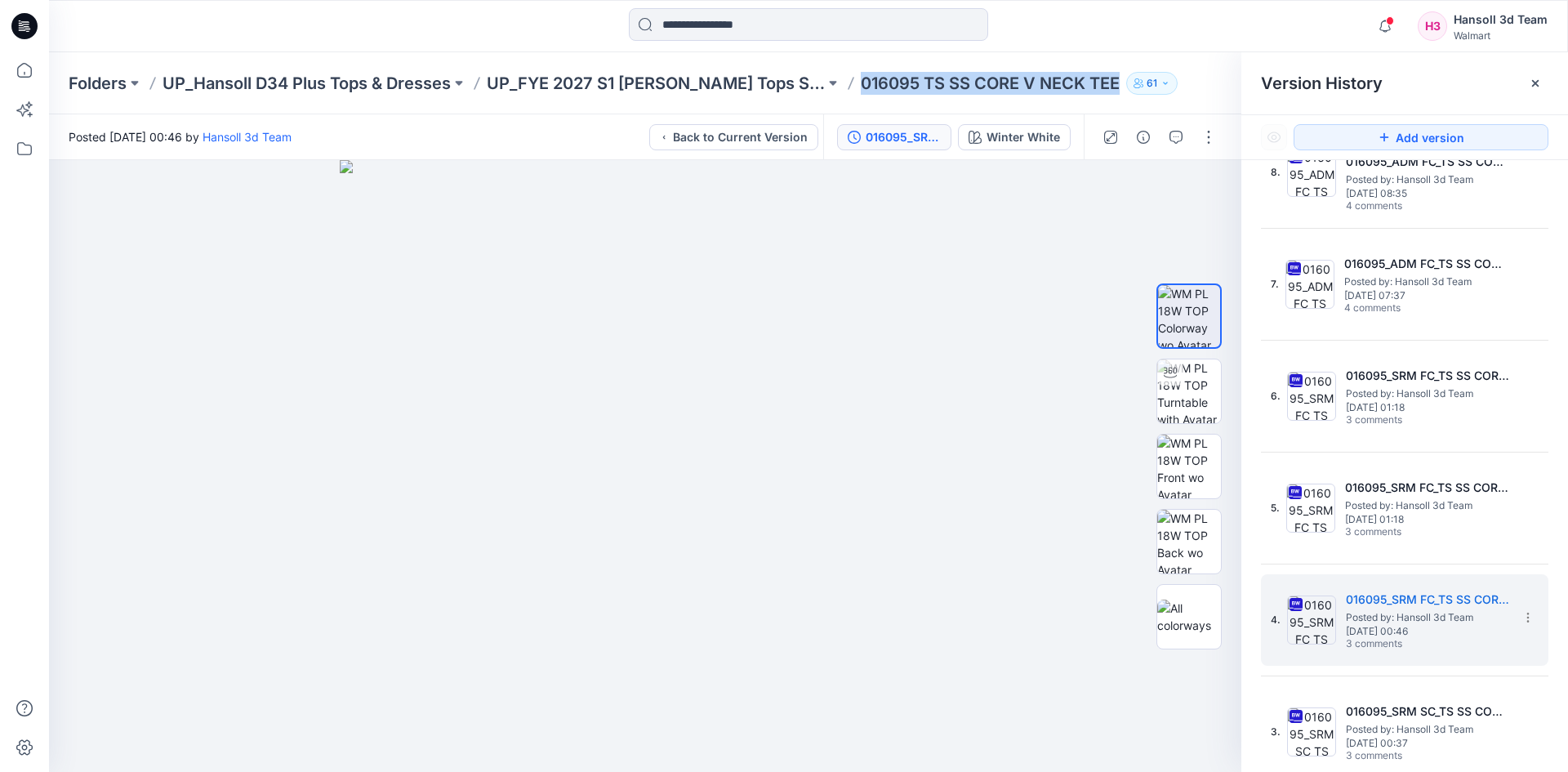
drag, startPoint x: 1121, startPoint y: 94, endPoint x: 870, endPoint y: 103, distance: 251.2
click at [870, 103] on div "Folders UP_Hansoll D34 Plus Tops & Dresses UP_FYE 2027 S1 Hansoll Tops Sweaters…" at bounding box center [809, 83] width 1520 height 62
copy p "016095 TS SS CORE V NECK TEE"
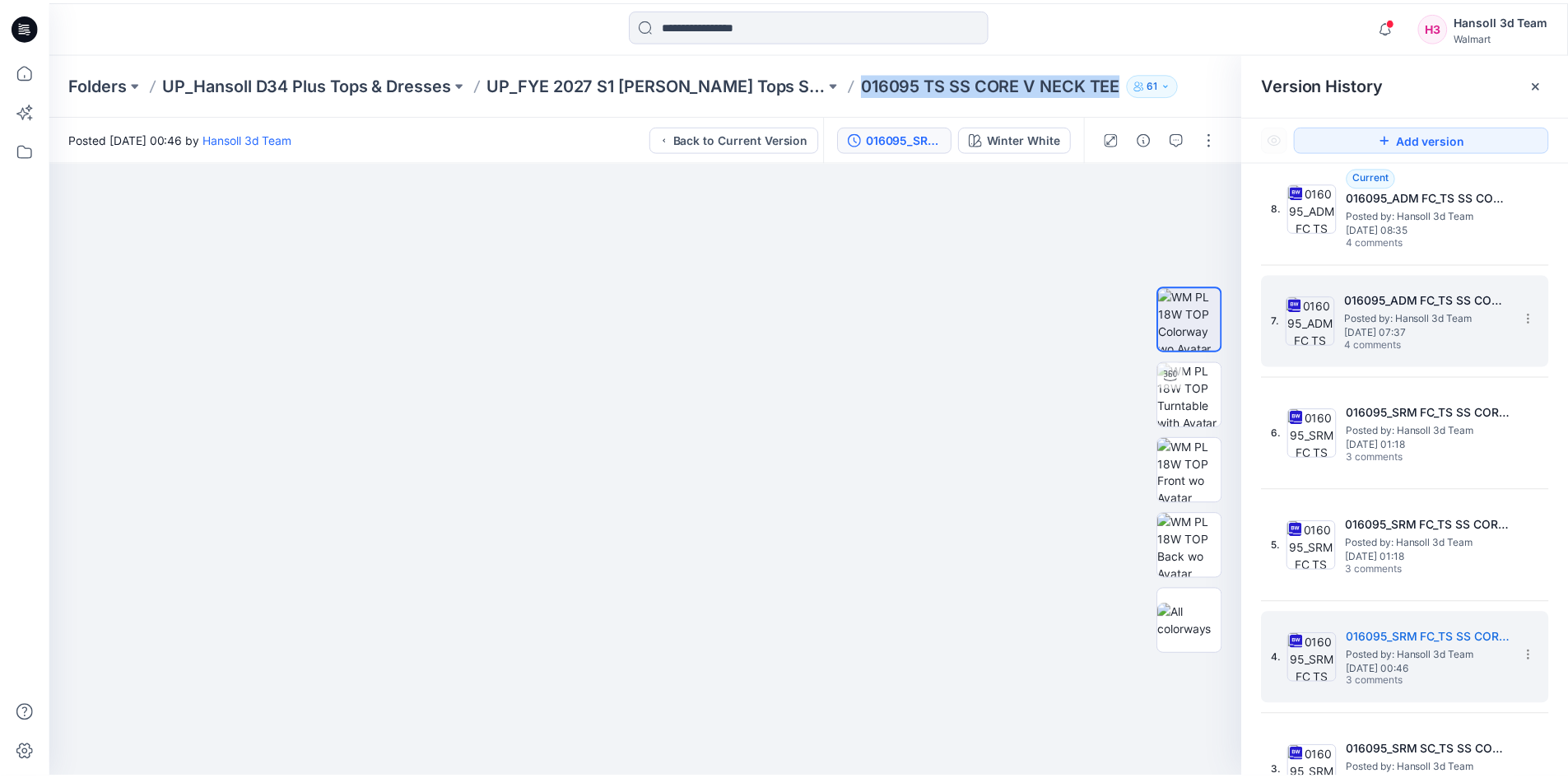
scroll to position [0, 0]
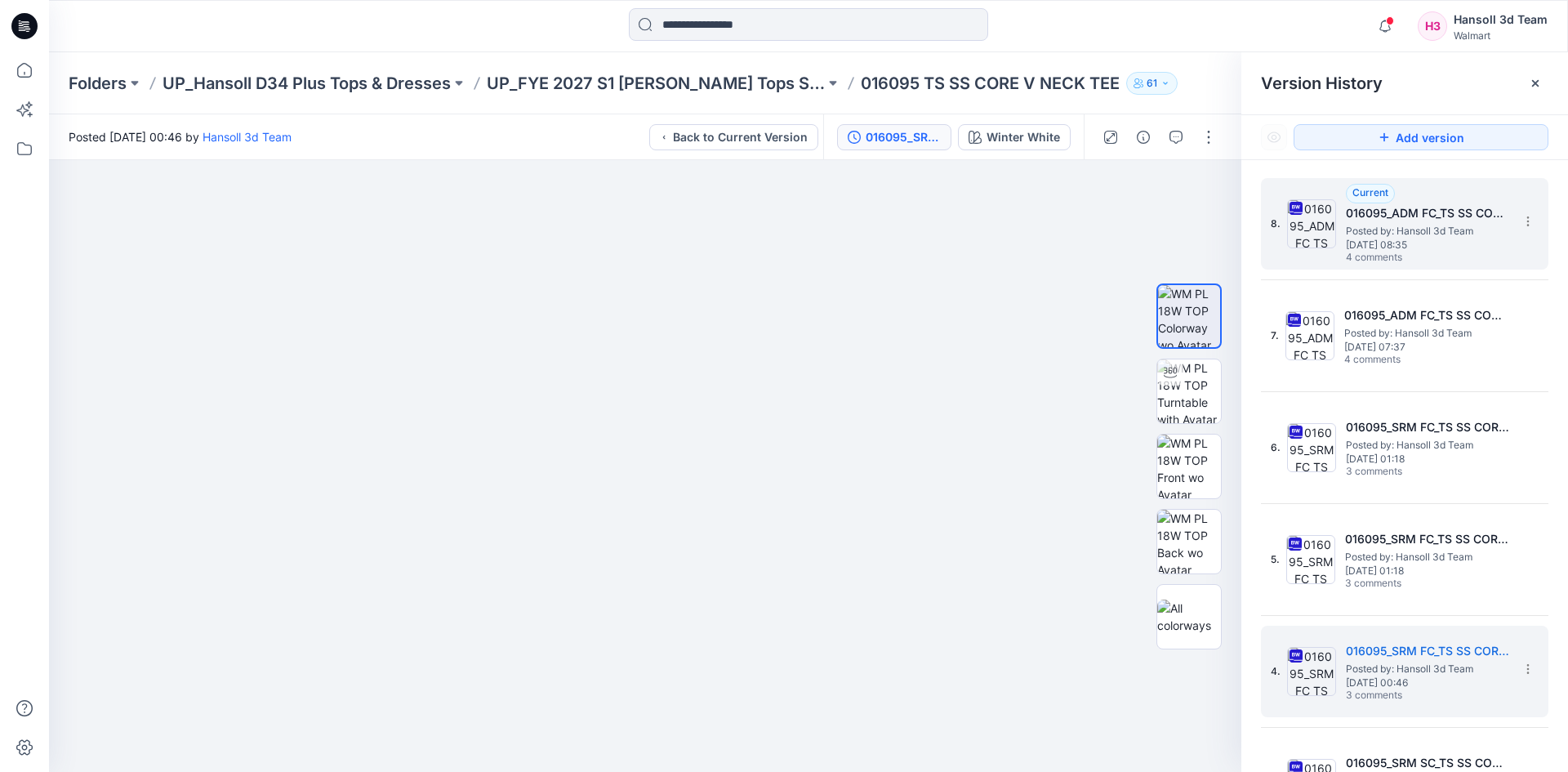
click at [1403, 232] on span "Posted by: Hansoll 3d Team" at bounding box center [1428, 231] width 163 height 16
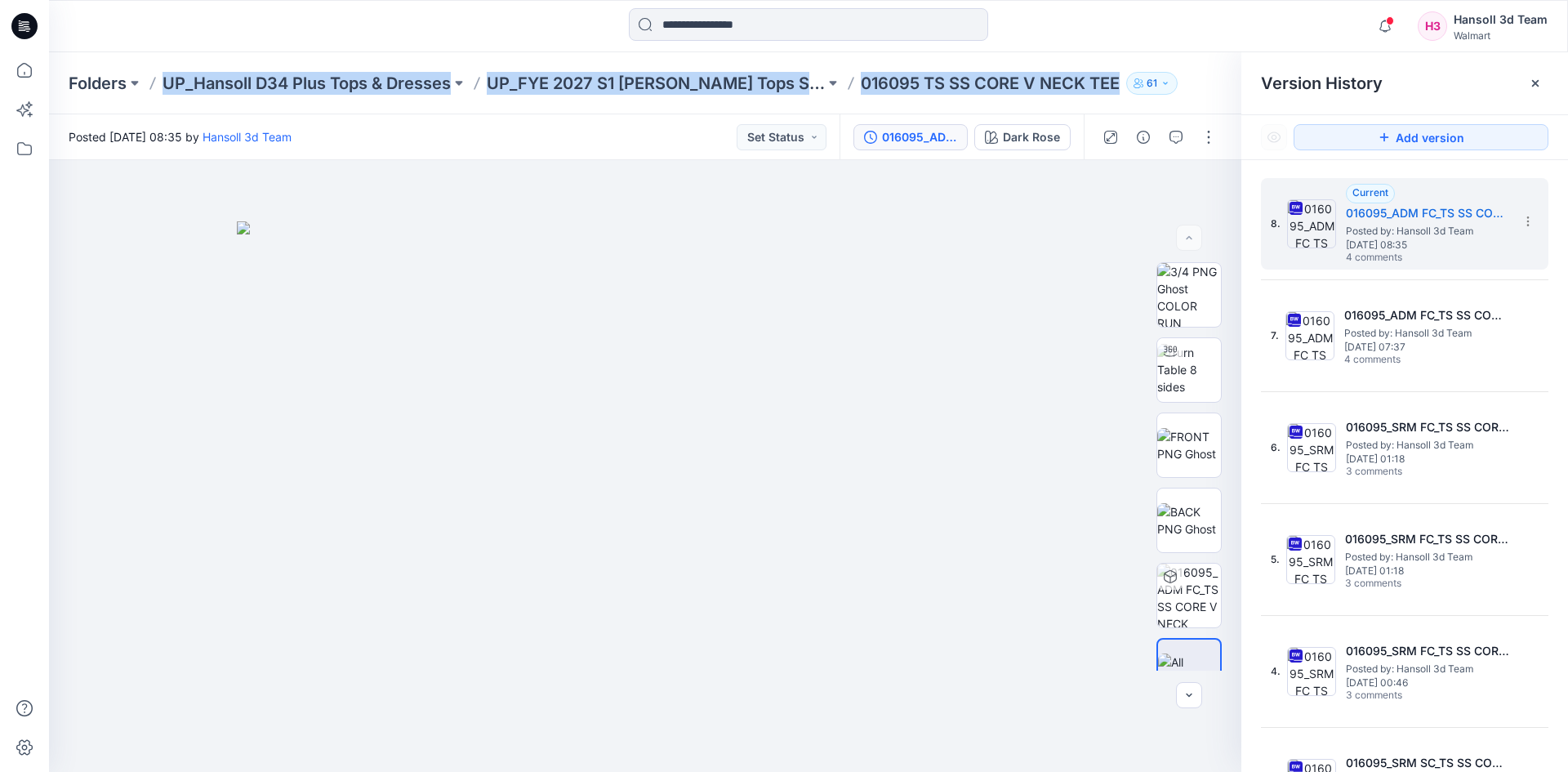
drag, startPoint x: 1128, startPoint y: 98, endPoint x: 135, endPoint y: 99, distance: 993.0
click at [135, 99] on div "Folders UP_Hansoll D34 Plus Tops & Dresses UP_FYE 2027 S1 Hansoll Tops Sweaters…" at bounding box center [809, 83] width 1520 height 62
copy div "UP_Hansoll D34 Plus Tops & Dresses UP_FYE 2027 S1 Hansoll Tops Sweaters Dresses…"
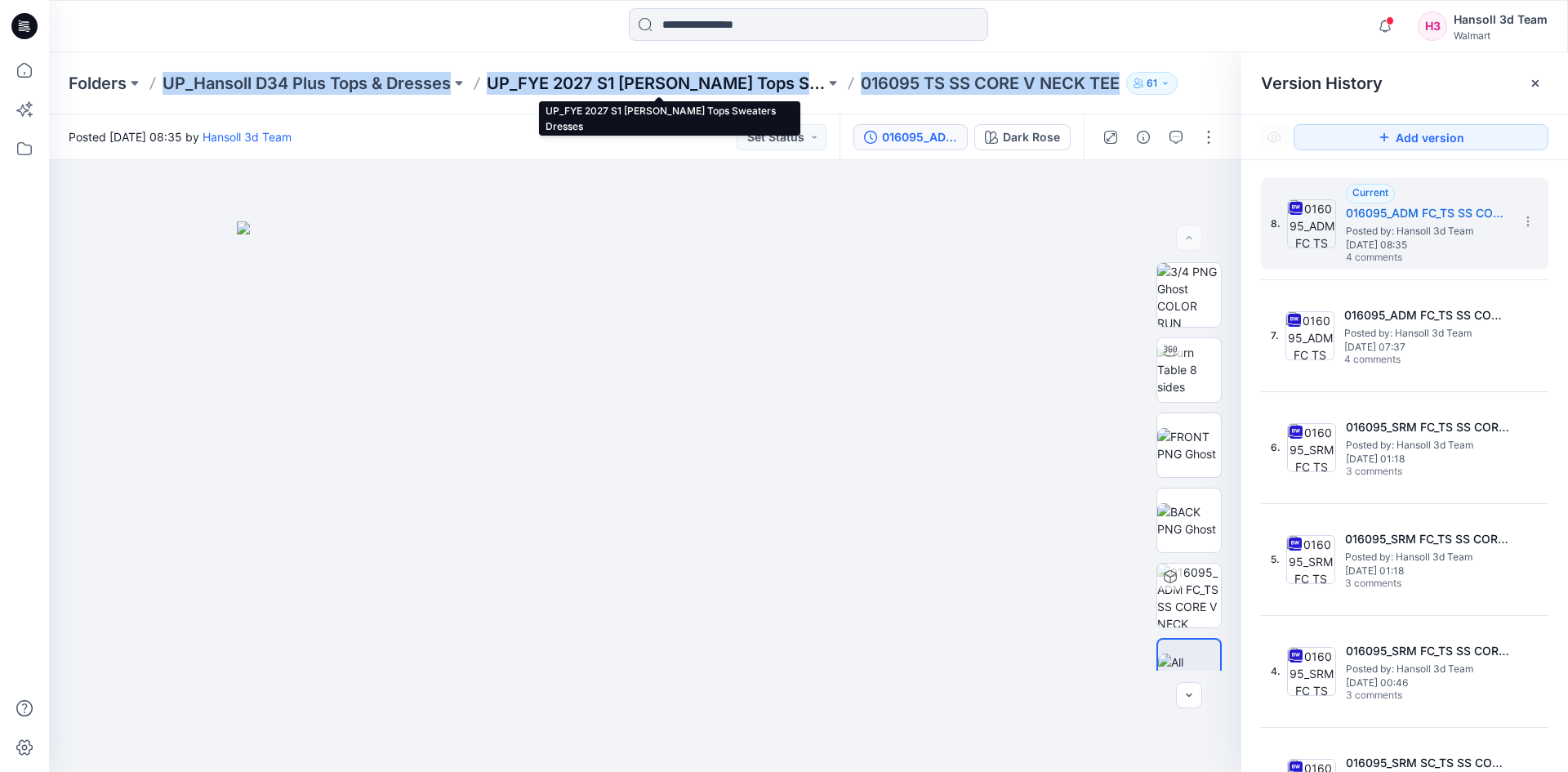
click at [667, 88] on p "UP_FYE 2027 S1 [PERSON_NAME] Tops Sweaters Dresses" at bounding box center [655, 83] width 338 height 23
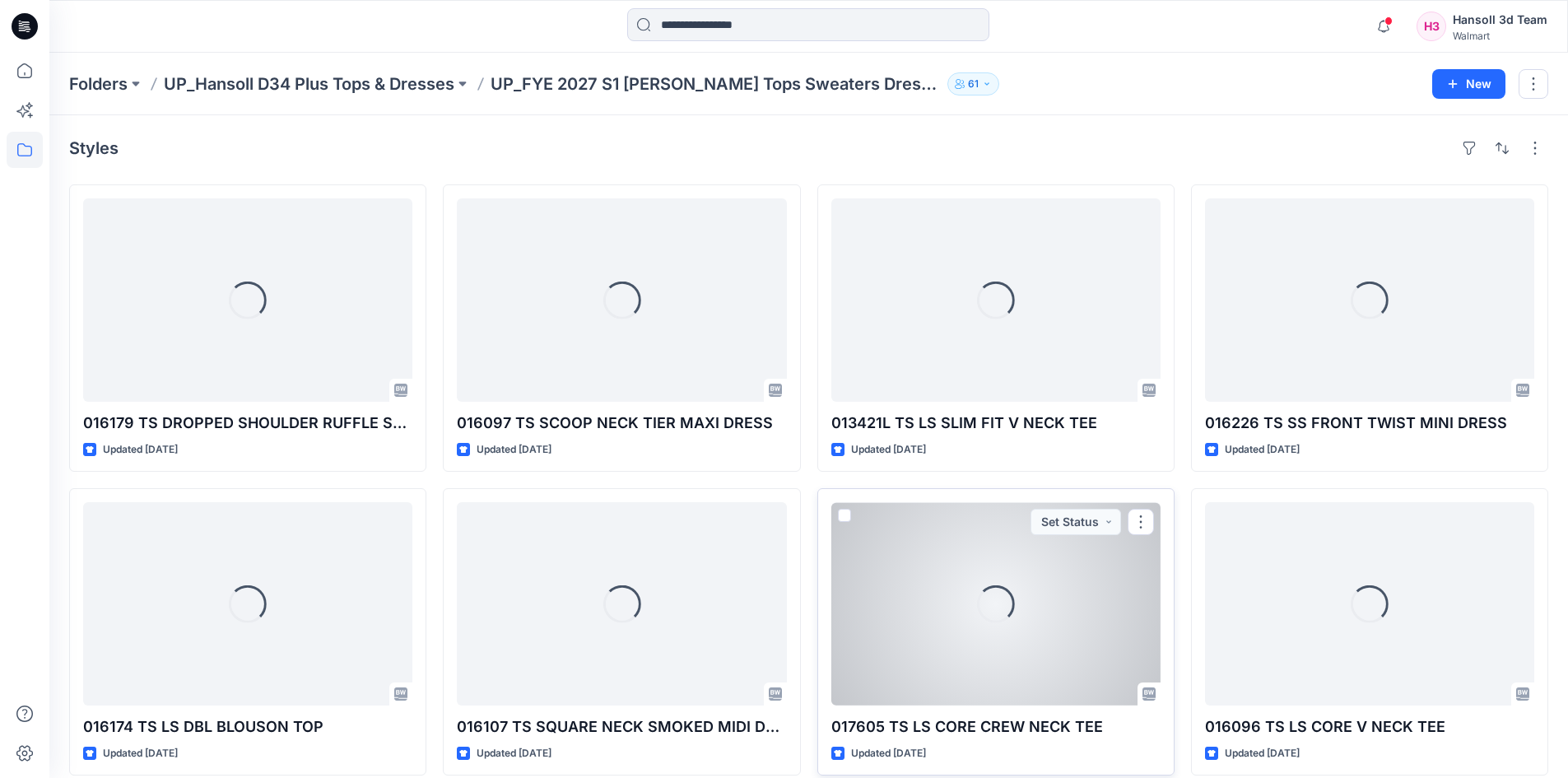
scroll to position [329, 0]
